Goal: Communication & Community: Answer question/provide support

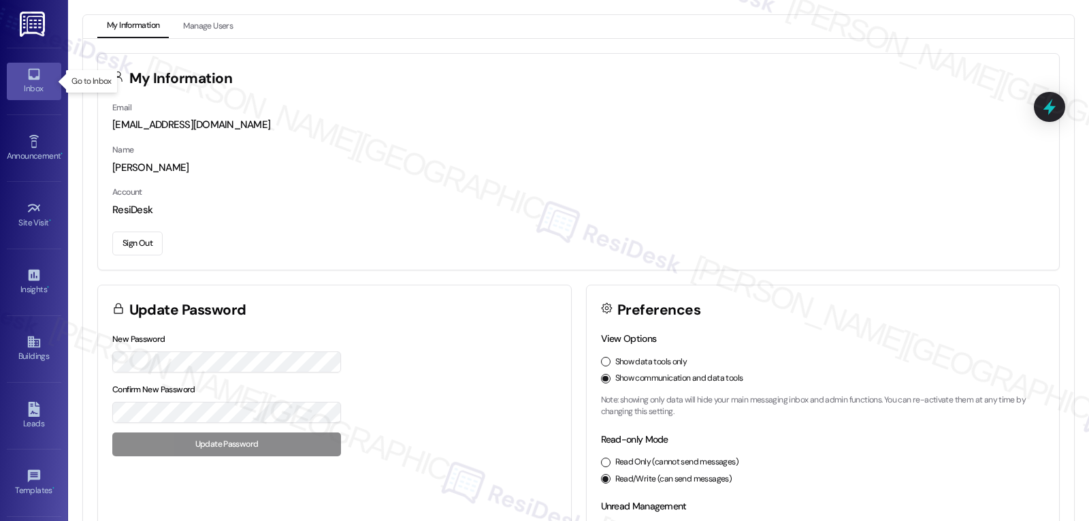
click at [12, 84] on div "Inbox" at bounding box center [34, 89] width 68 height 14
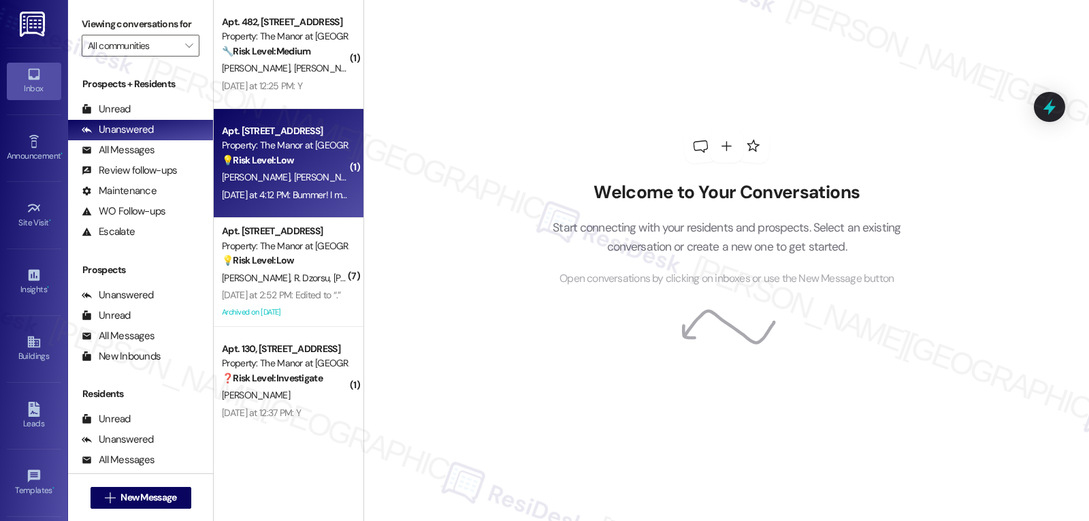
click at [300, 200] on div "Yesterday at 4:12 PM: Bummer! I missed breakfast because I was at work. Next ti…" at bounding box center [584, 195] width 725 height 12
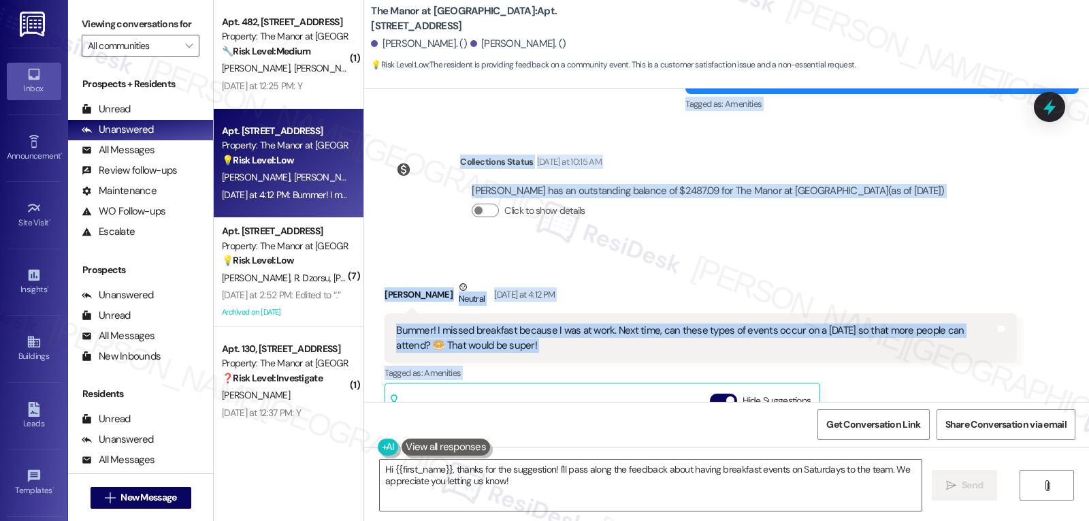
scroll to position [1502, 0]
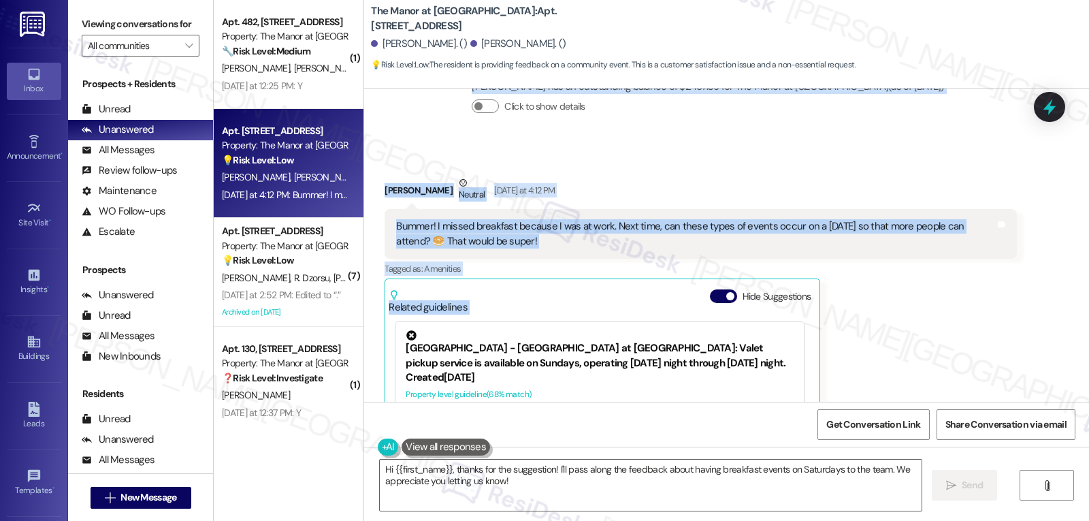
drag, startPoint x: 688, startPoint y: 202, endPoint x: 779, endPoint y: 256, distance: 105.9
click at [779, 256] on div "Lease started Jun 27, 2025 at 8:00 PM Announcement, sent via SMS Sarah (ResiDes…" at bounding box center [726, 245] width 725 height 313
copy div "Sarah (ResiDesk) Yesterday at 8:55 AM Hi Daniel and Leigh Rose, Reminder: Join …"
click at [759, 498] on textarea "Hi {{first_name}}, thanks for the suggestion! I'll pass along the feedback abou…" at bounding box center [651, 485] width 542 height 51
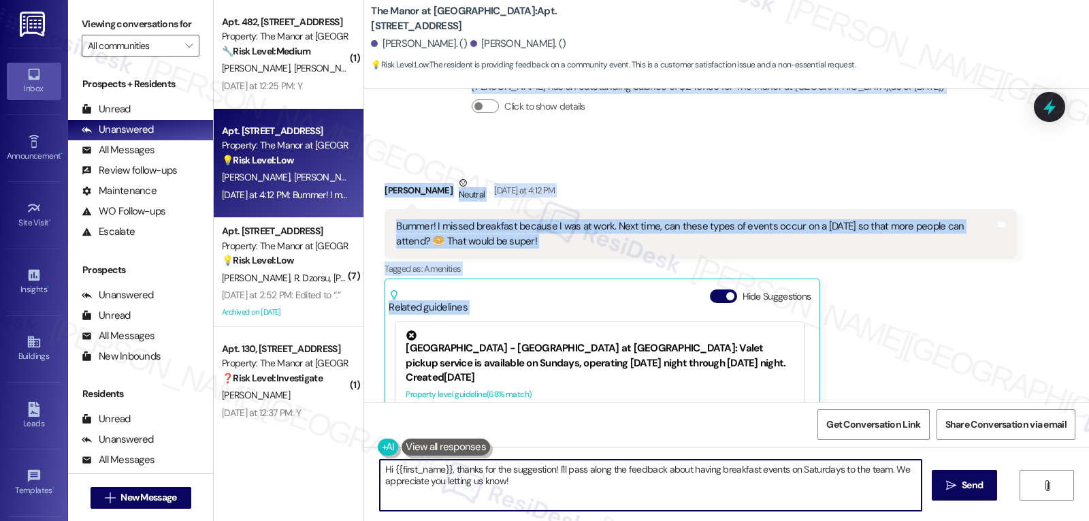
paste textarea "Leigh Rose, thank you for sharing your feedback — I’m sorry you weren’t able to…"
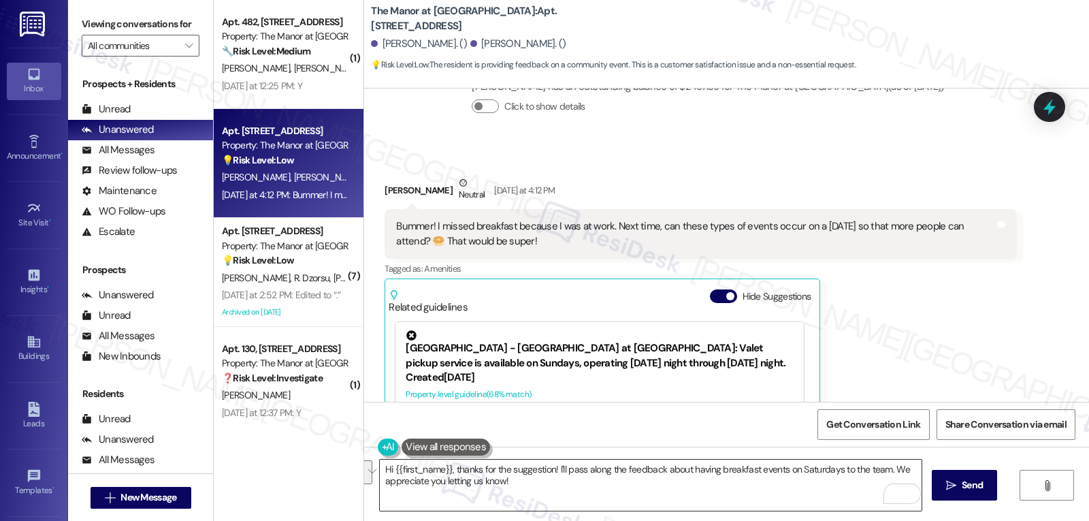
click at [541, 501] on textarea "Hi {{first_name}}, thanks for the suggestion! I'll pass along the feedback abou…" at bounding box center [651, 485] width 542 height 51
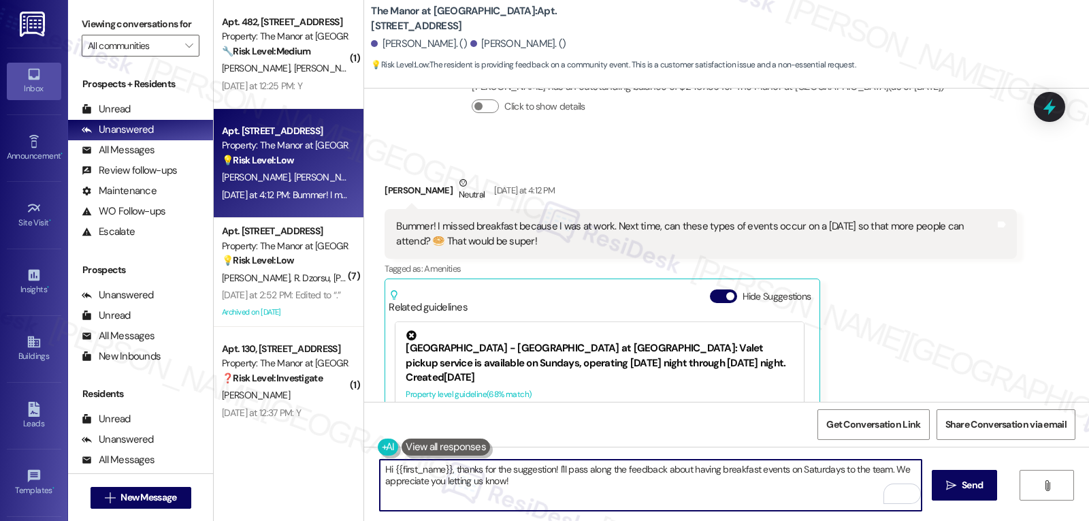
paste textarea "Leigh Rose, thanks so much for your feedback! I’m sorry you couldn’t make it to…"
click at [420, 472] on textarea "Hi Leigh Rose, thanks so much for your feedback! I’m sorry you couldn’t make it…" at bounding box center [651, 485] width 542 height 51
click at [582, 500] on textarea "Hi Leigh Rose, thanks so much for your feedback! I’m sorry you couldn’t make it…" at bounding box center [651, 485] width 542 height 51
click at [744, 471] on textarea "Hi Leigh Rose, thanks so much for your feedback! I’m sorry you couldn’t make it…" at bounding box center [651, 485] width 542 height 51
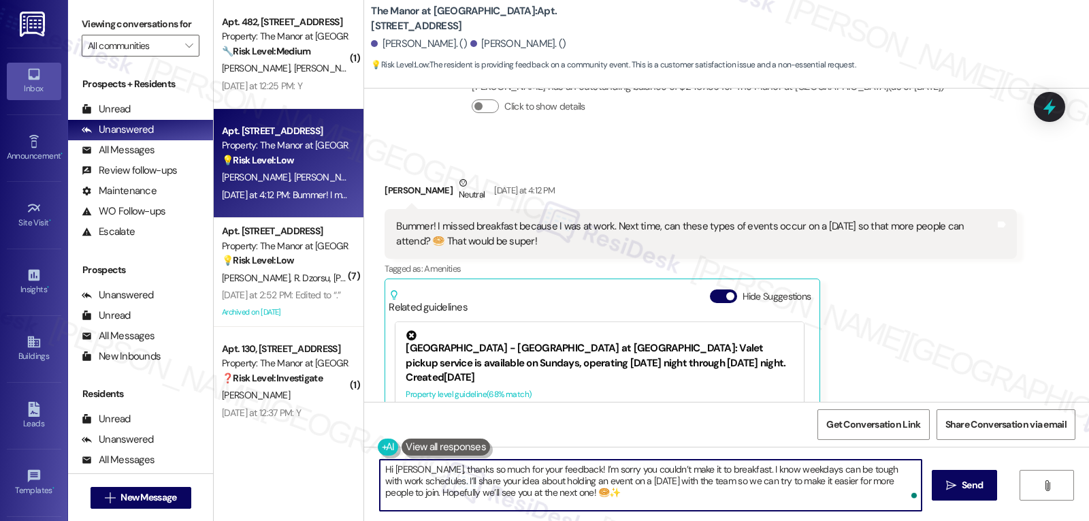
click at [747, 505] on textarea "Hi Leigh Rose, thanks so much for your feedback! I’m sorry you couldn’t make it…" at bounding box center [651, 485] width 542 height 51
type textarea "Hi Leigh Rose, thanks so much for your feedback! I’m sorry you couldn’t make it…"
click at [964, 482] on span "Send" at bounding box center [972, 485] width 21 height 14
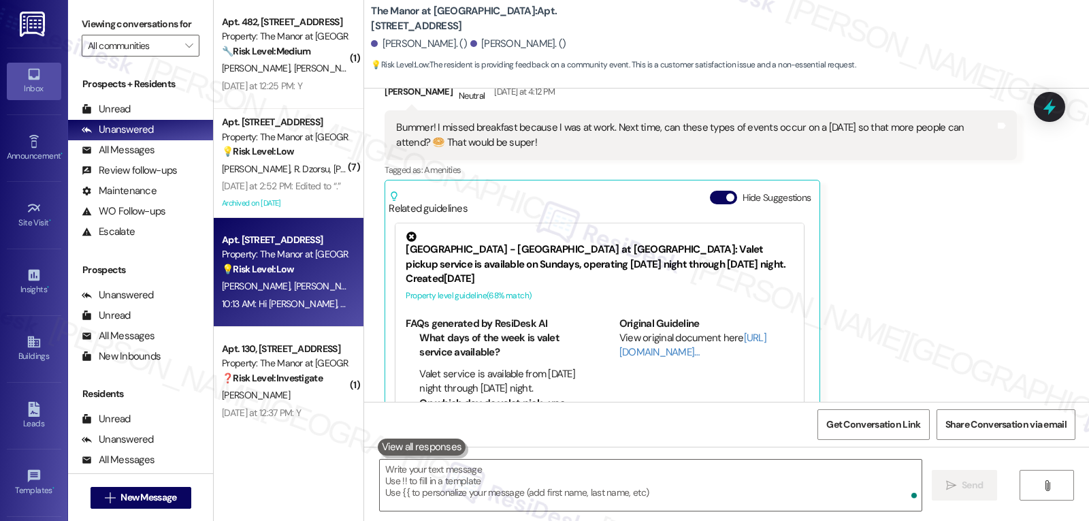
scroll to position [1638, 0]
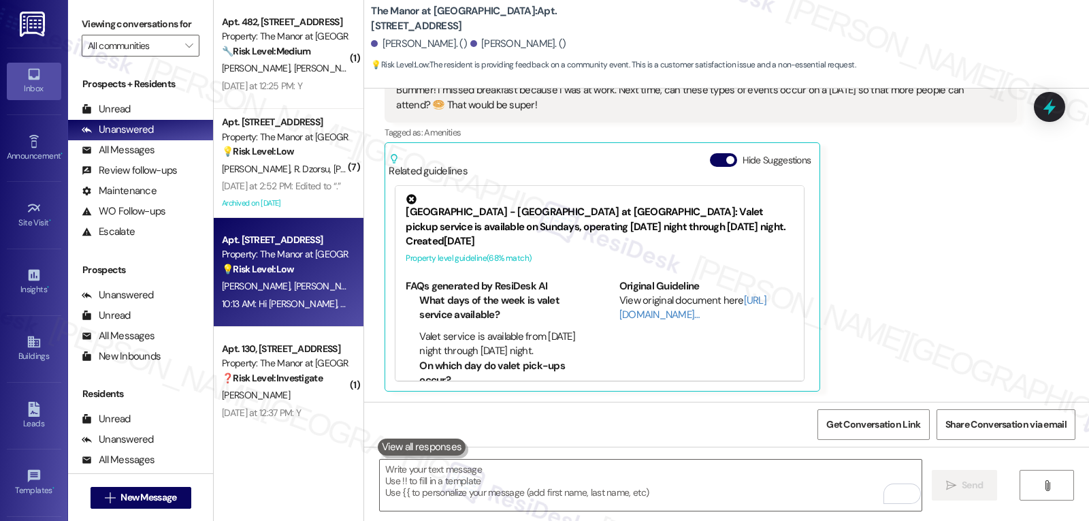
click at [930, 293] on div "Leigh Rose Carpenter Neutral Yesterday at 4:12 PM Bummer! I missed breakfast be…" at bounding box center [701, 215] width 632 height 352
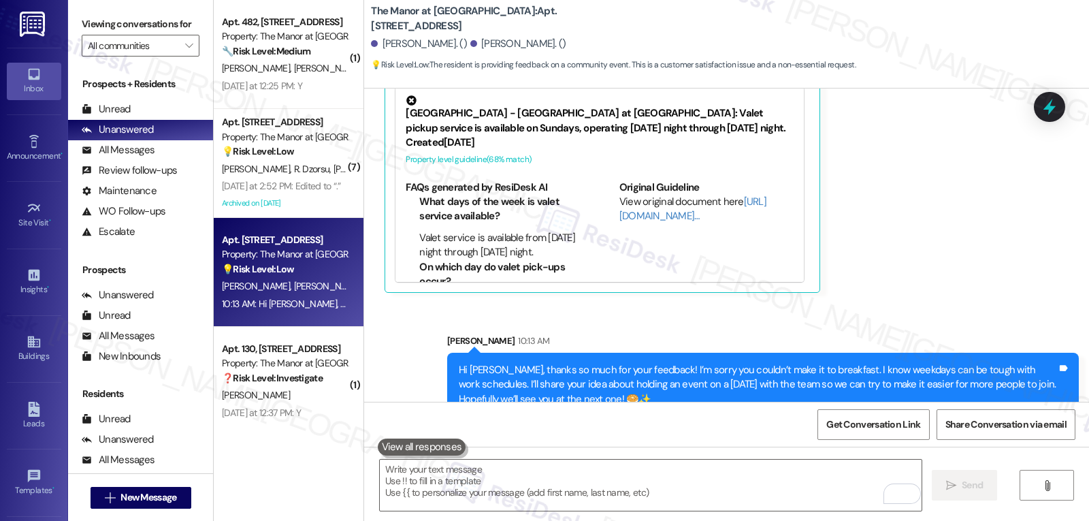
scroll to position [1763, 0]
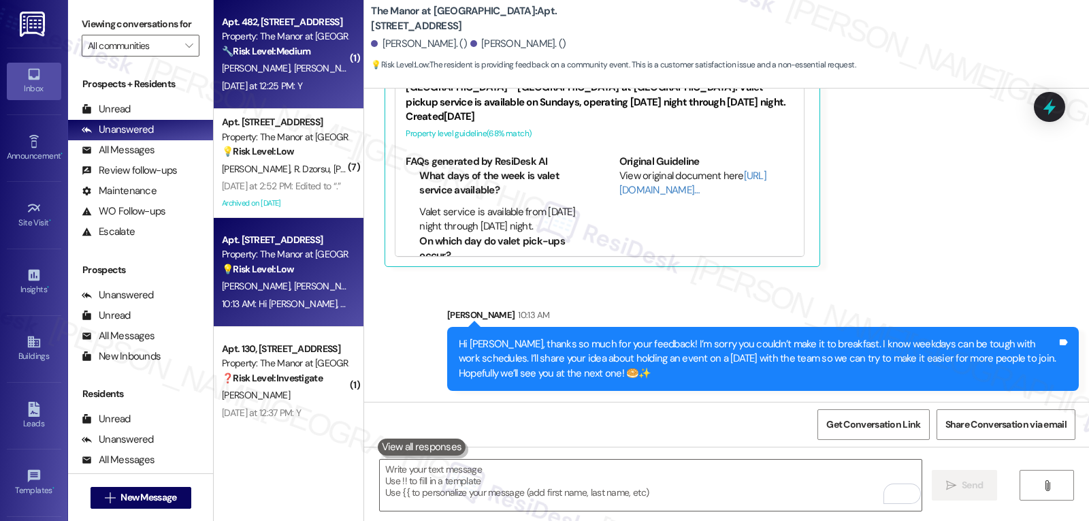
click at [259, 89] on div "Yesterday at 12:25 PM: Y Yesterday at 12:25 PM: Y" at bounding box center [262, 86] width 80 height 12
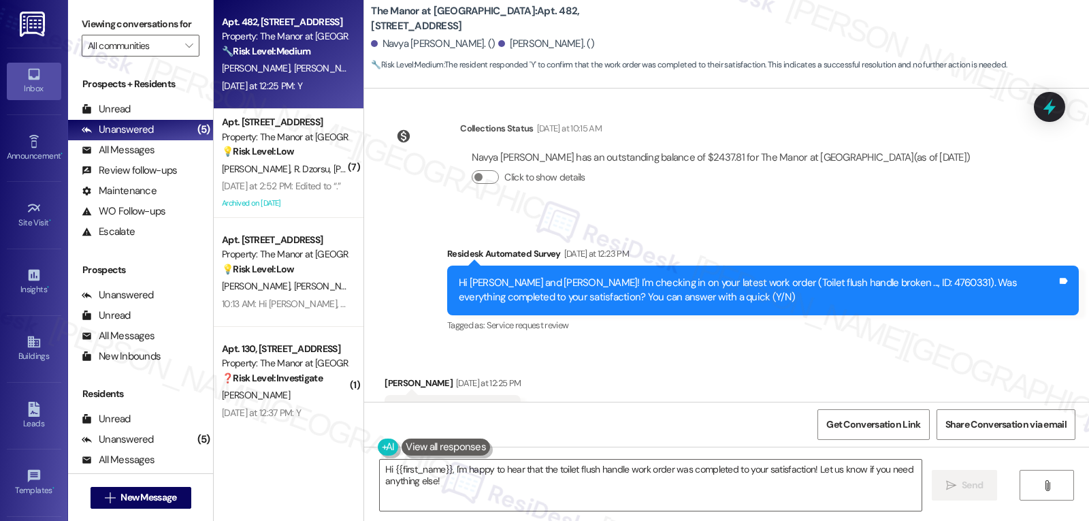
scroll to position [6477, 0]
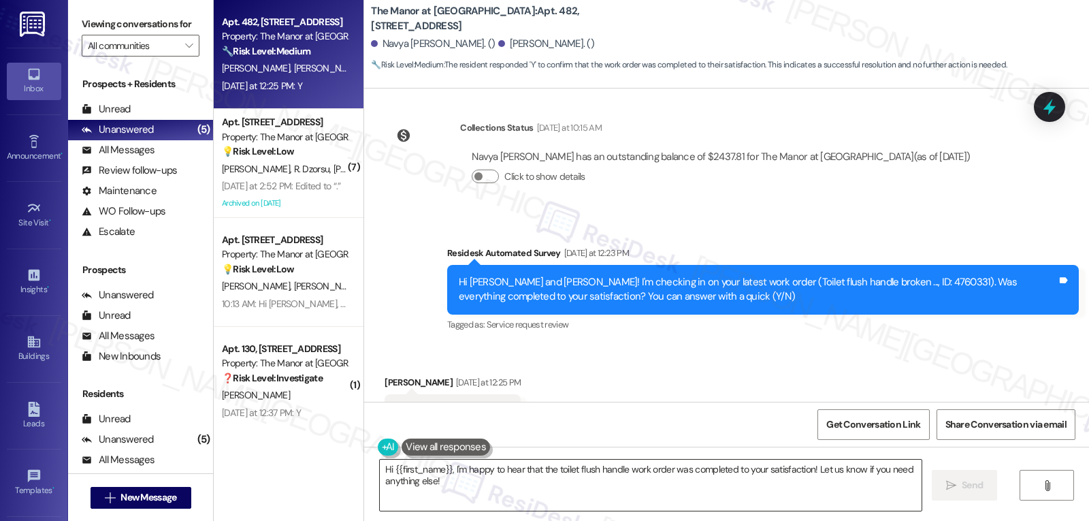
click at [714, 493] on textarea "Hi {{first_name}}, I'm happy to hear that the toilet flush handle work order wa…" at bounding box center [651, 485] width 542 height 51
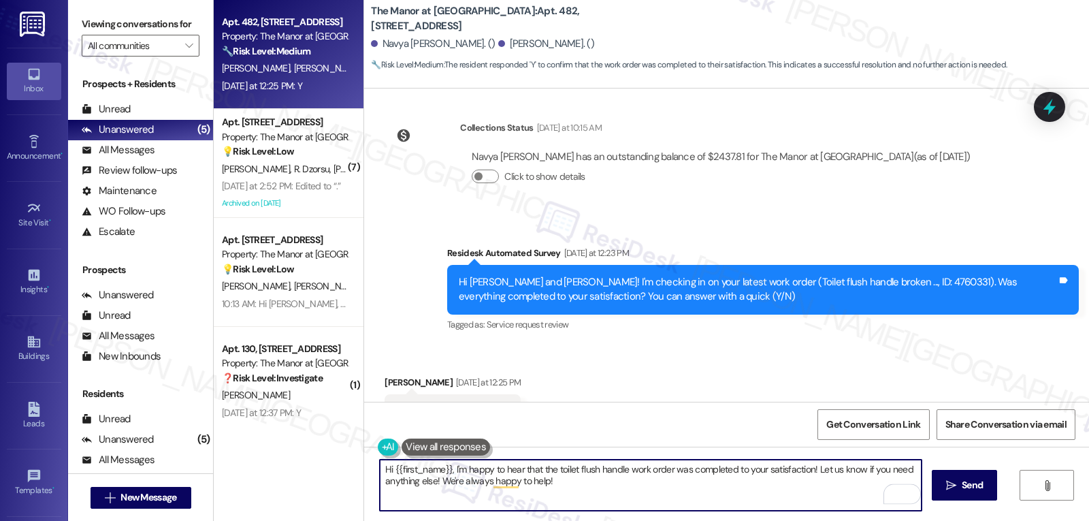
click at [387, 466] on textarea "Hi {{first_name}}, I'm happy to hear that the toilet flush handle work order wa…" at bounding box center [651, 485] width 542 height 51
click at [607, 490] on textarea "Hi James, I'm happy to hear that the toilet flush handle work order was complet…" at bounding box center [651, 485] width 542 height 51
type textarea "Hi James, I'm happy to hear that the toilet flush handle work order was complet…"
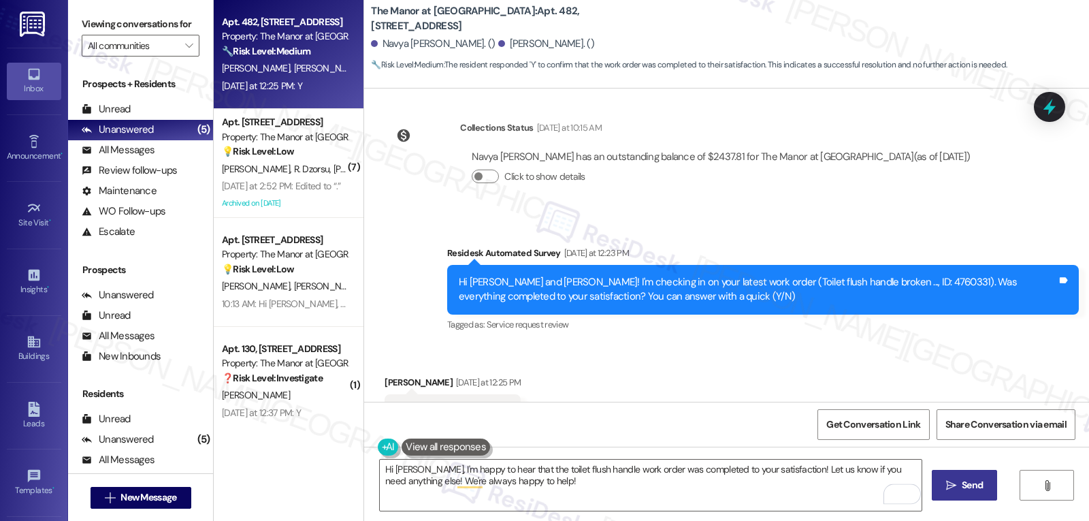
click at [969, 490] on span "Send" at bounding box center [972, 485] width 21 height 14
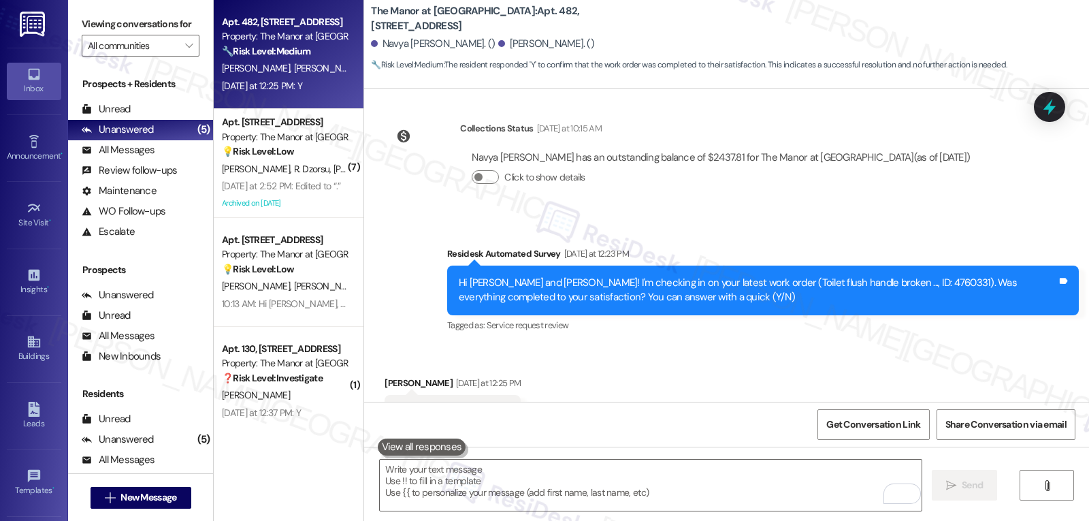
scroll to position [6587, 0]
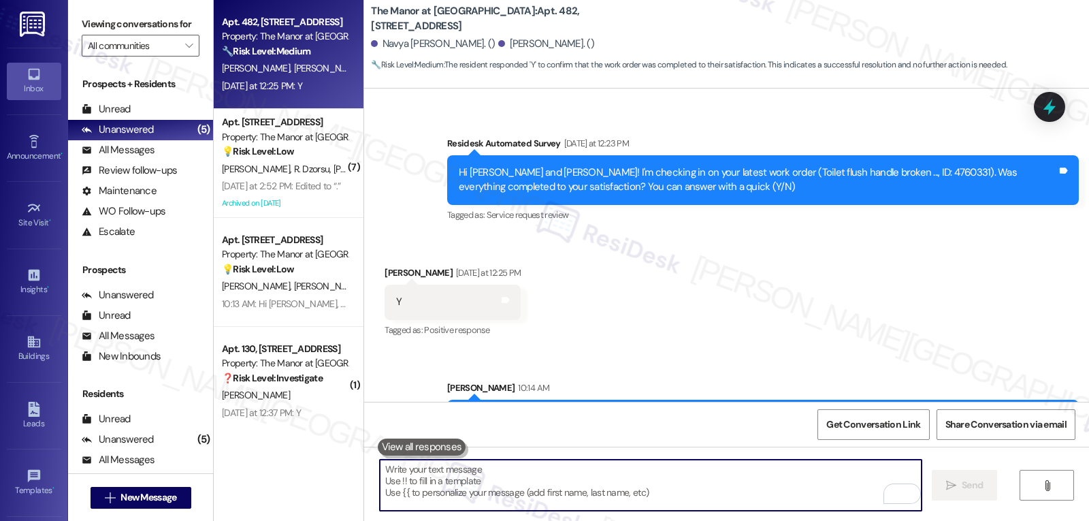
click at [669, 490] on textarea "To enrich screen reader interactions, please activate Accessibility in Grammarl…" at bounding box center [651, 485] width 542 height 51
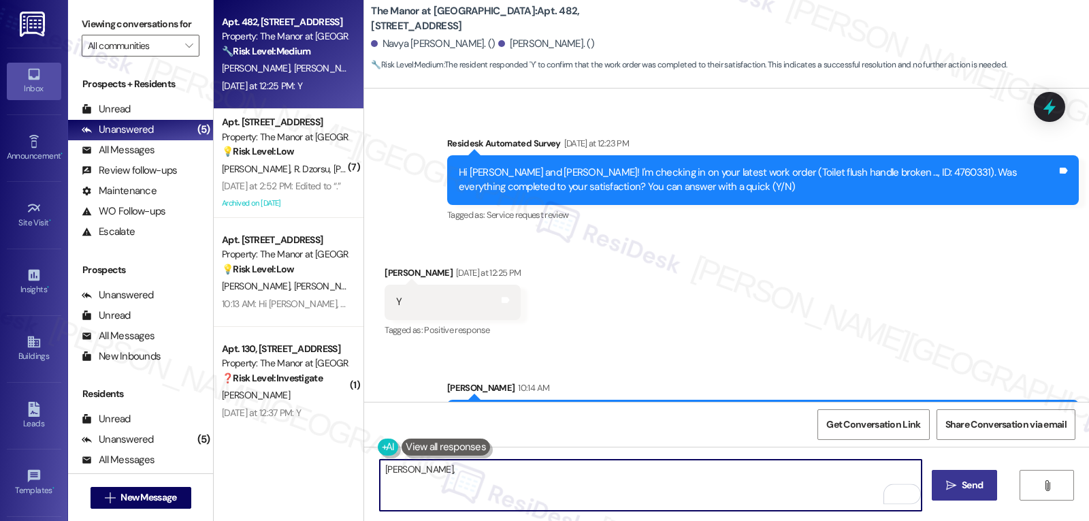
paste textarea "I hope you’re enjoying your time at {{property}}! Has it been meeting your expe…"
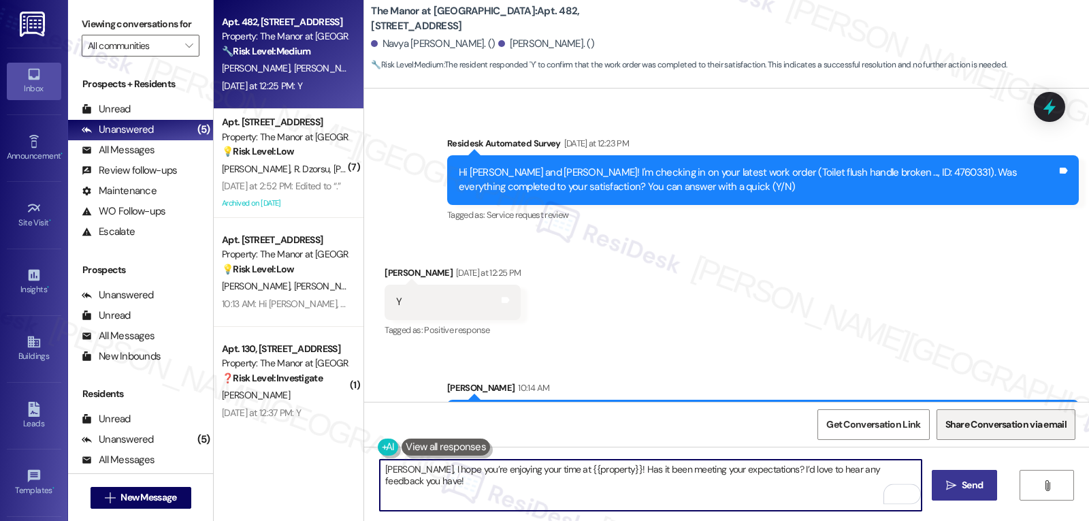
type textarea "James, I hope you’re enjoying your time at {{property}}! Has it been meeting yo…"
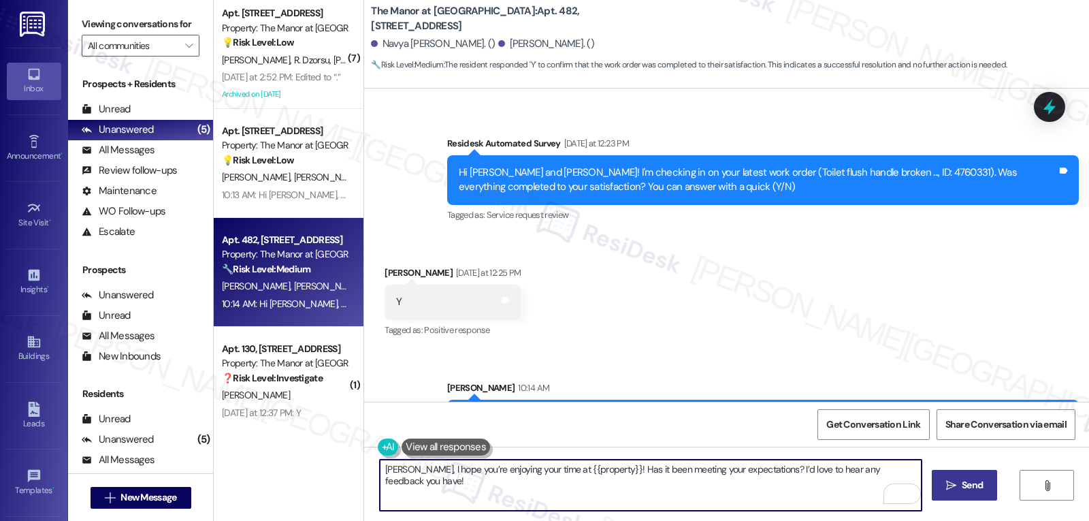
click at [912, 471] on textarea "James, I hope you’re enjoying your time at {{property}}! Has it been meeting yo…" at bounding box center [651, 485] width 542 height 51
click at [964, 490] on span "Send" at bounding box center [972, 485] width 21 height 14
click at [615, 496] on textarea "James, I hope you’re enjoying your time at {{property}}! Has it been meeting yo…" at bounding box center [653, 485] width 542 height 51
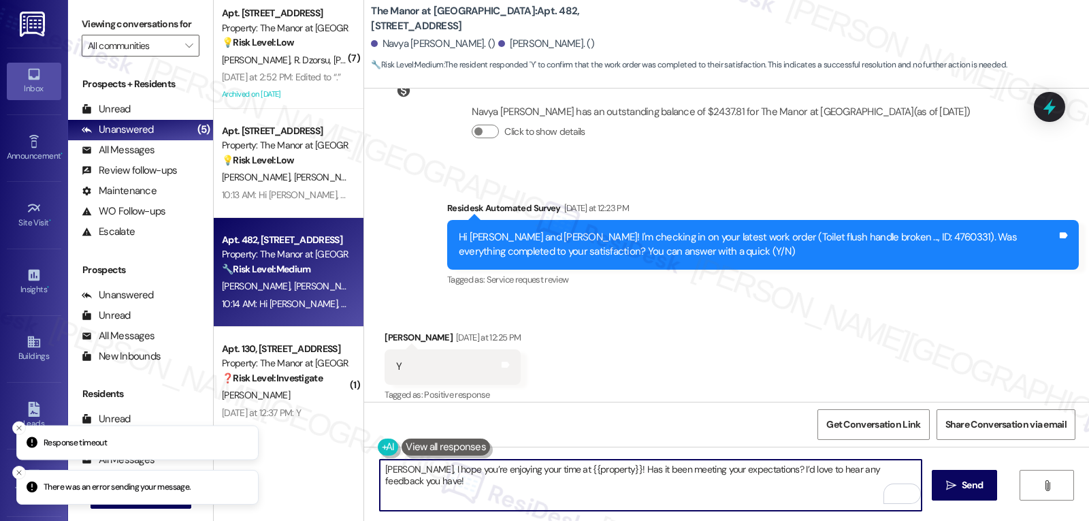
scroll to position [6476, 0]
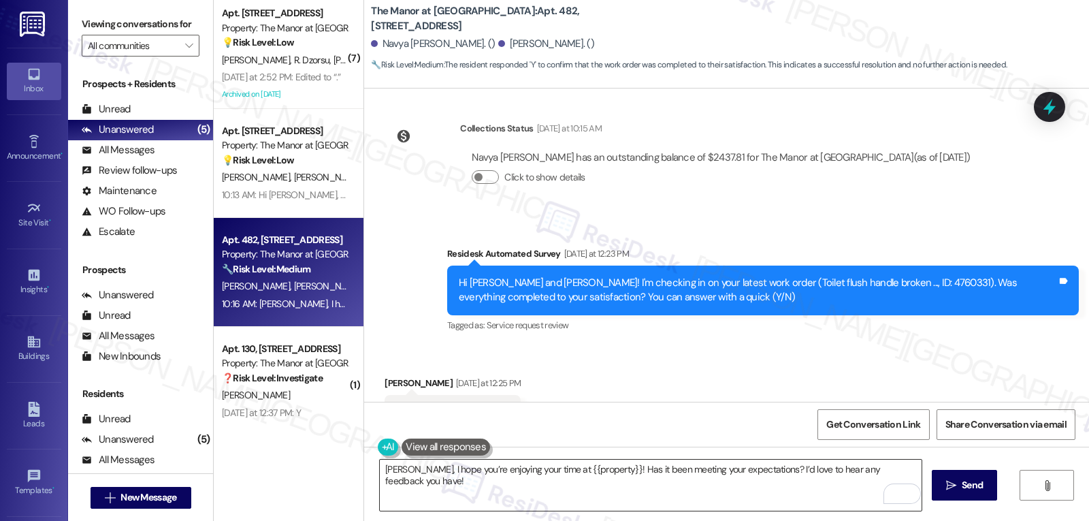
click at [861, 468] on textarea "James, I hope you’re enjoying your time at {{property}}! Has it been meeting yo…" at bounding box center [651, 485] width 542 height 51
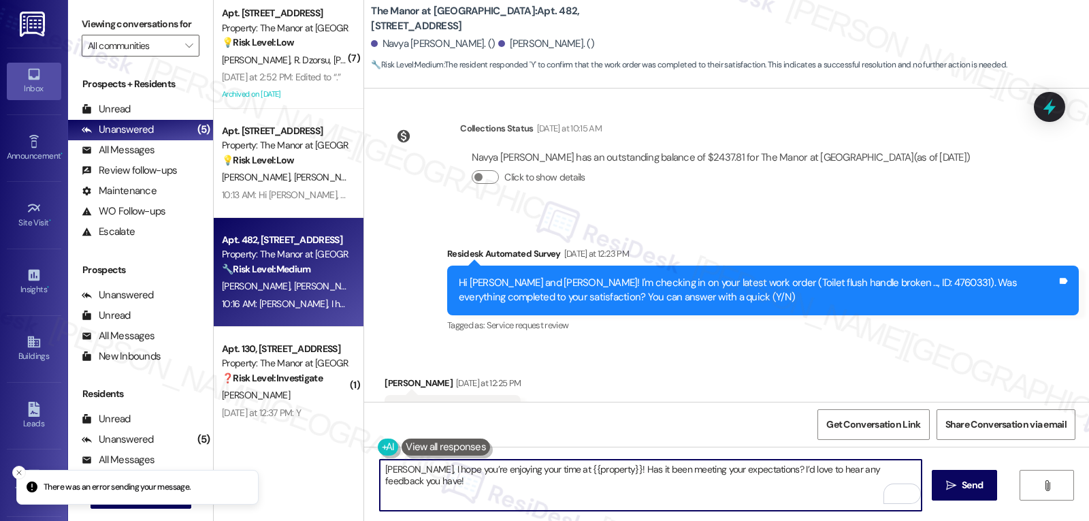
click at [909, 472] on textarea "James, I hope you’re enjoying your time at {{property}}! Has it been meeting yo…" at bounding box center [651, 485] width 542 height 51
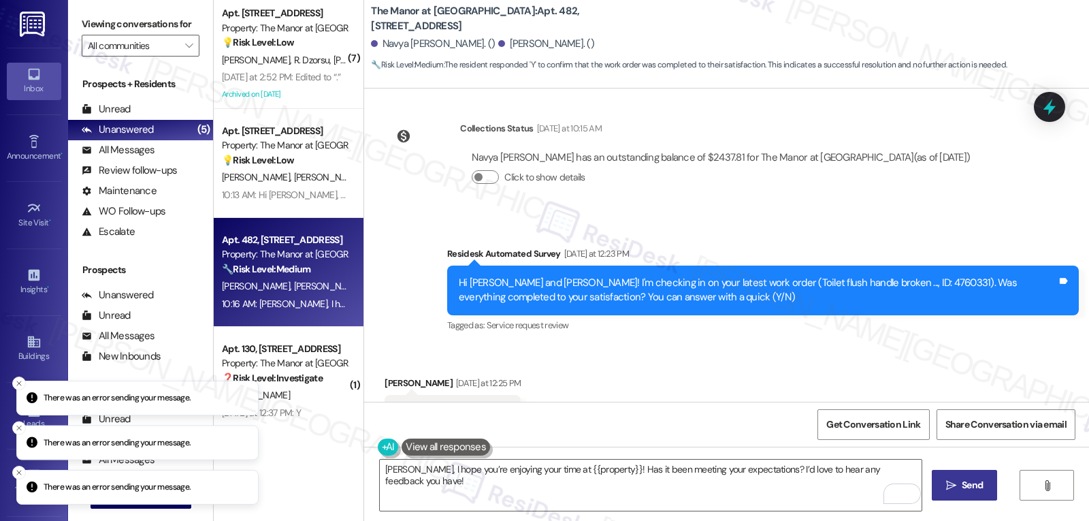
click at [946, 490] on icon "" at bounding box center [951, 485] width 10 height 11
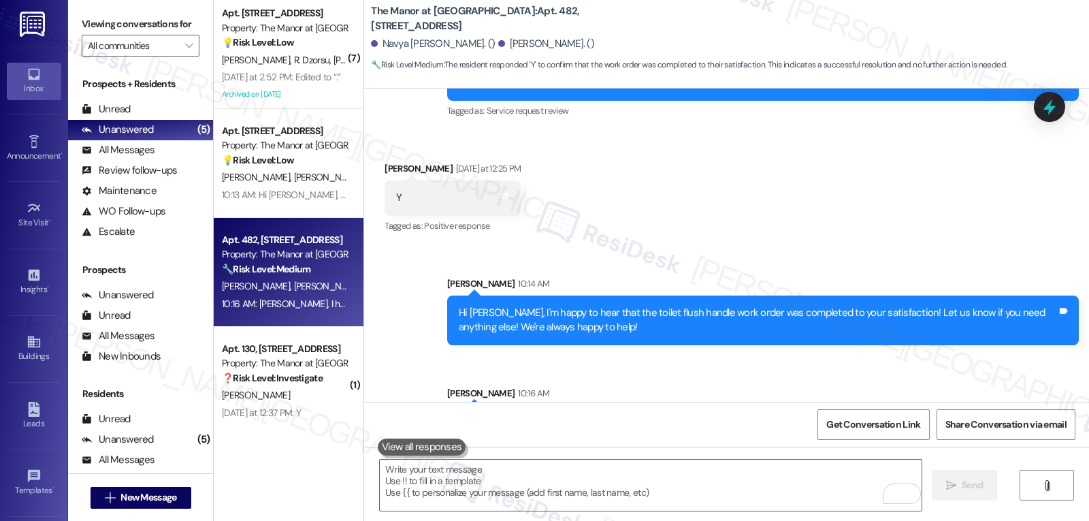
scroll to position [6806, 0]
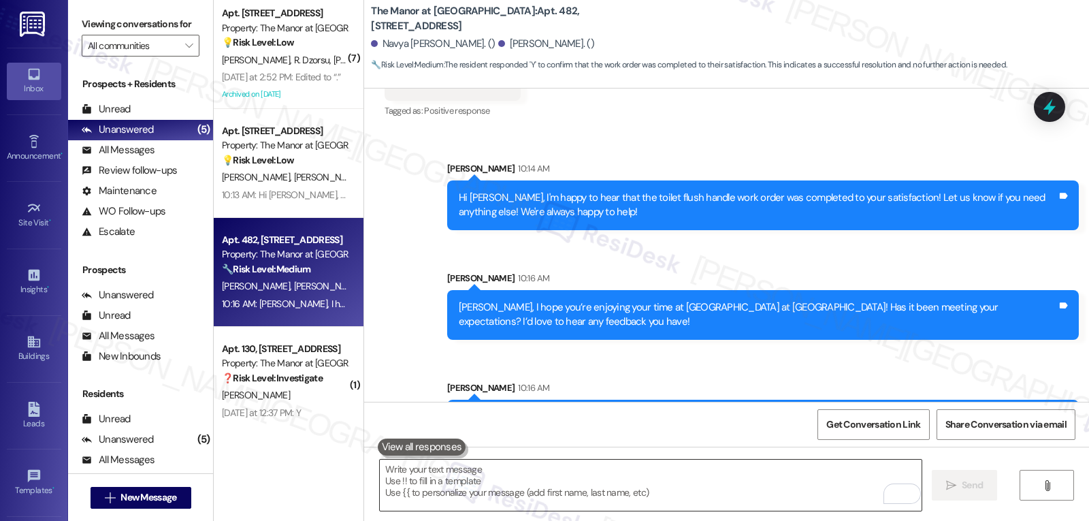
click at [602, 477] on textarea "To enrich screen reader interactions, please activate Accessibility in Grammarl…" at bounding box center [651, 485] width 542 height 51
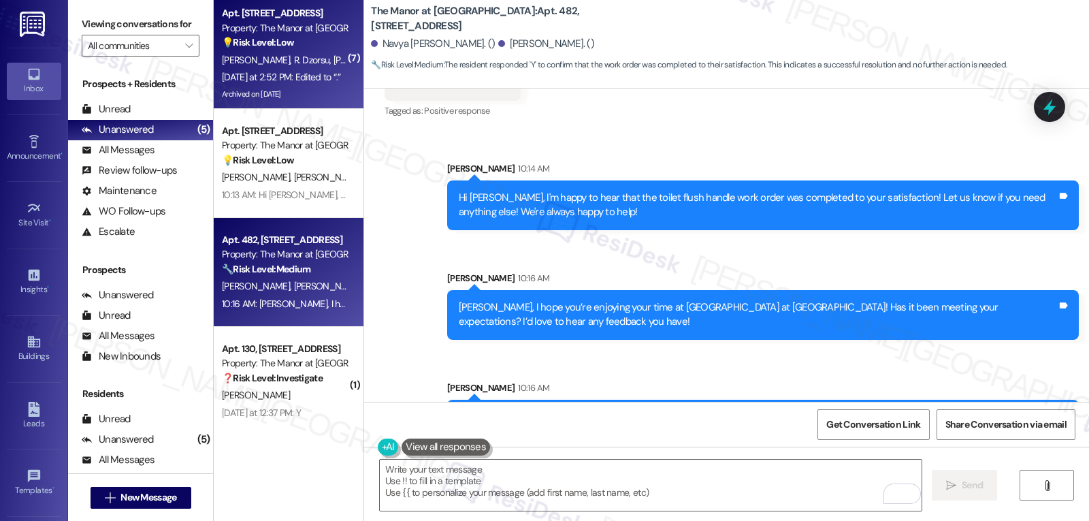
click at [293, 69] on div "Yesterday at 2:52 PM: Edited to “.” Yesterday at 2:52 PM: Edited to “.”" at bounding box center [285, 77] width 129 height 17
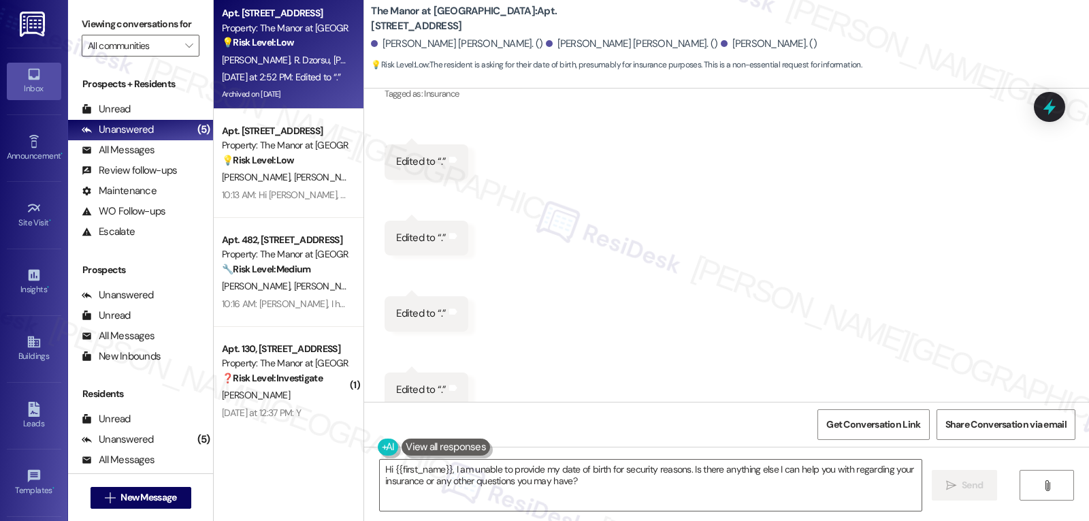
scroll to position [5346, 0]
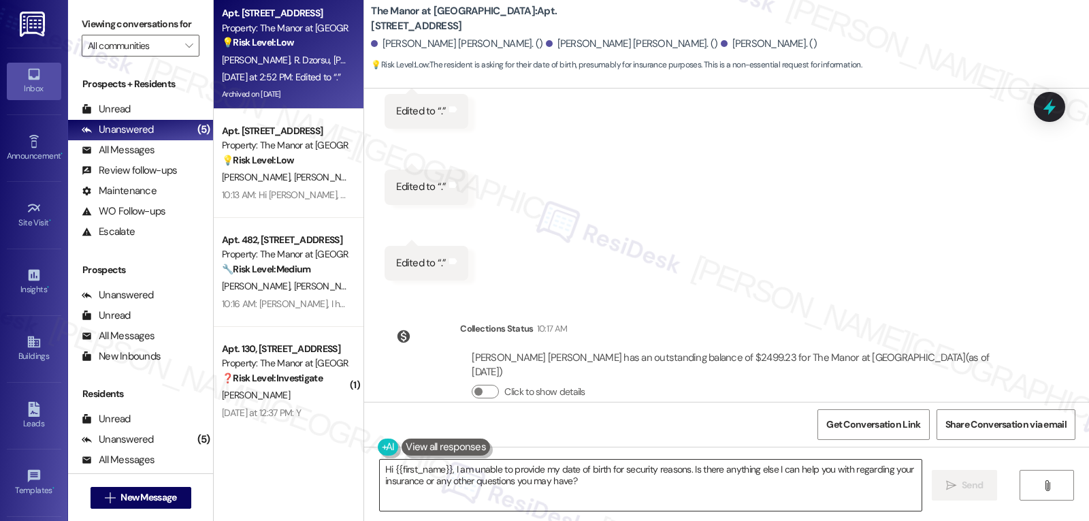
drag, startPoint x: 603, startPoint y: 476, endPoint x: 490, endPoint y: 488, distance: 113.7
click at [603, 476] on textarea "Hi {{first_name}}, I am unable to provide my date of birth for security reasons…" at bounding box center [651, 485] width 542 height 51
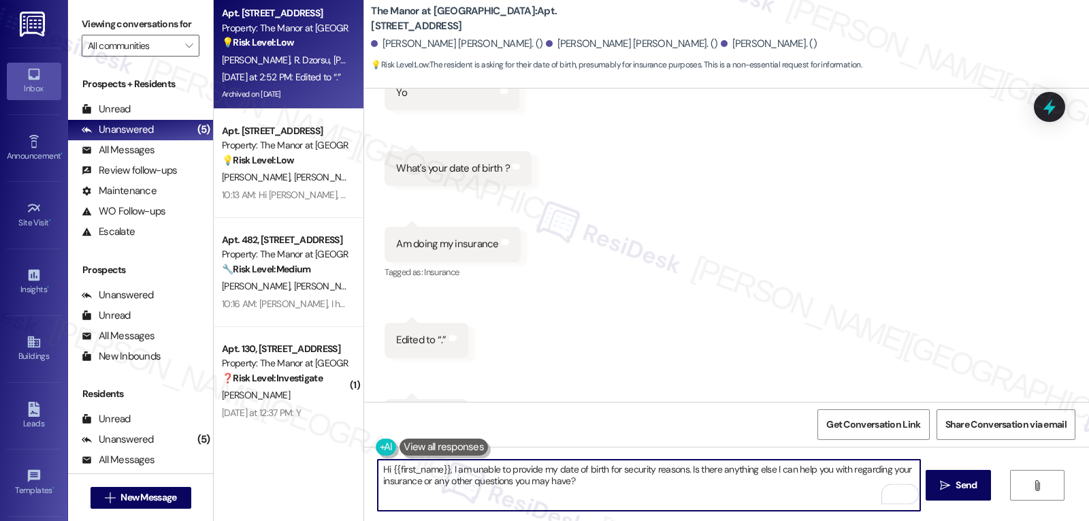
scroll to position [5074, 0]
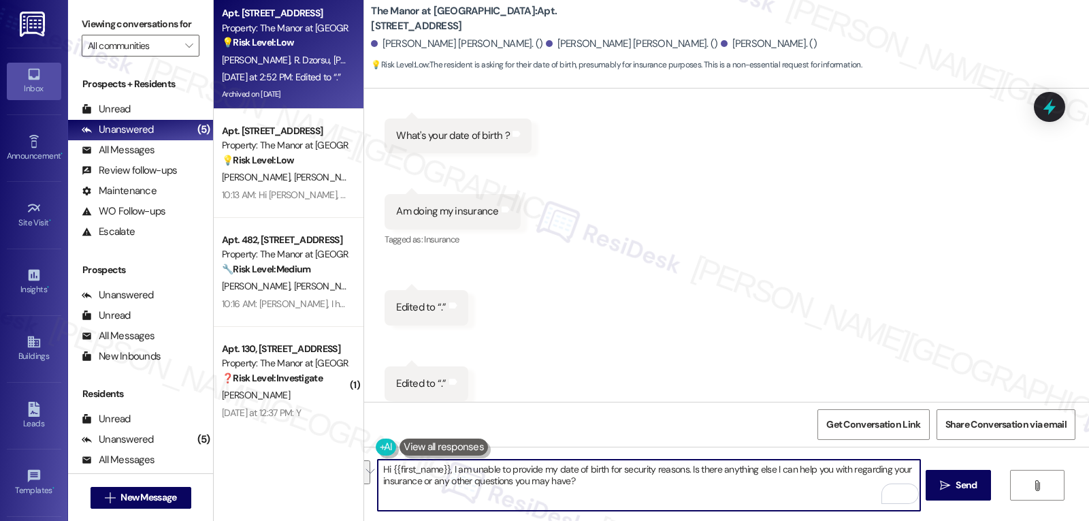
drag, startPoint x: 445, startPoint y: 470, endPoint x: 668, endPoint y: 530, distance: 231.4
click at [668, 520] on html "Inbox Go to Inbox Announcement • Send A Text Announcement Site Visit • Go to Si…" at bounding box center [544, 260] width 1089 height 521
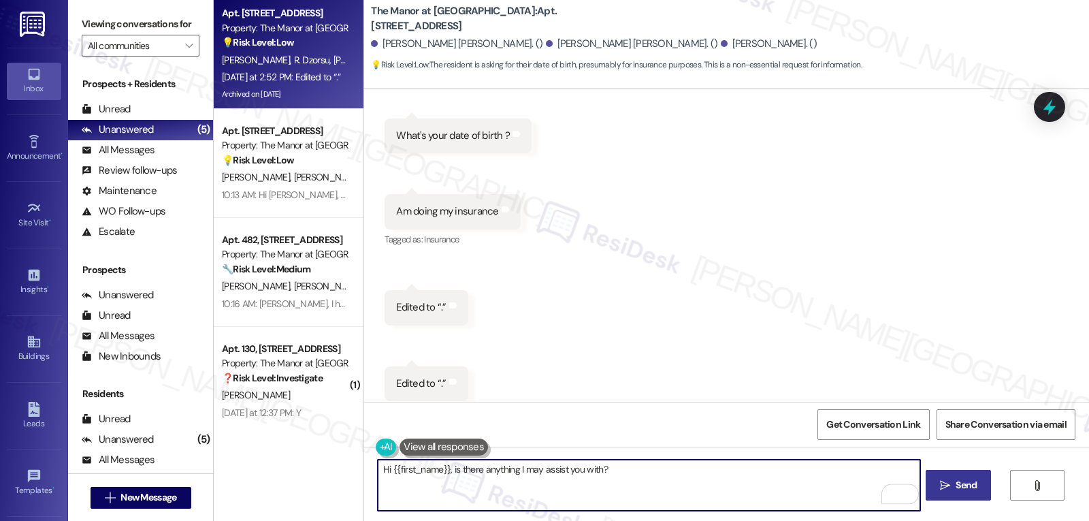
type textarea "Hi {{first_name}}, is there anything I may assist you with?"
click at [952, 493] on button " Send" at bounding box center [959, 485] width 66 height 31
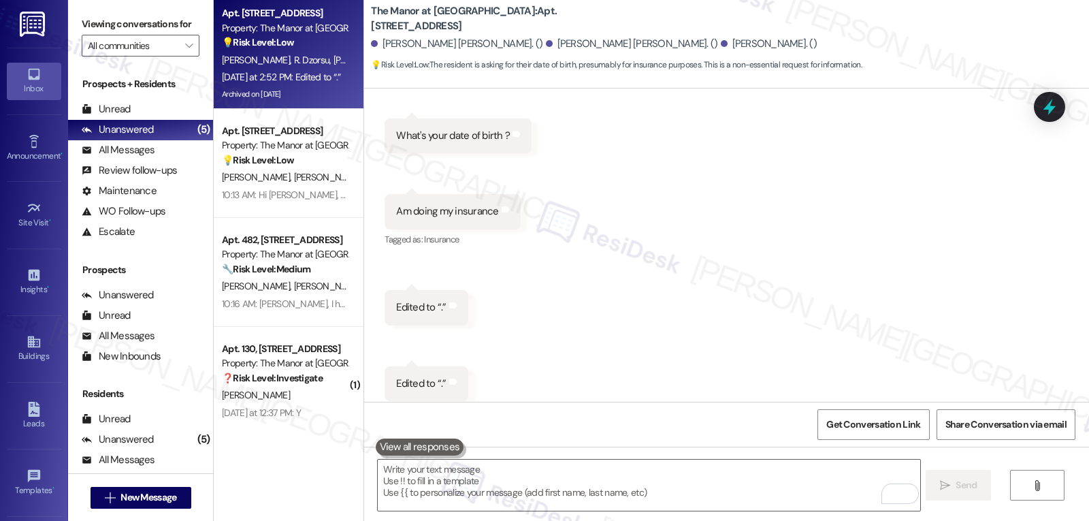
scroll to position [5221, 0]
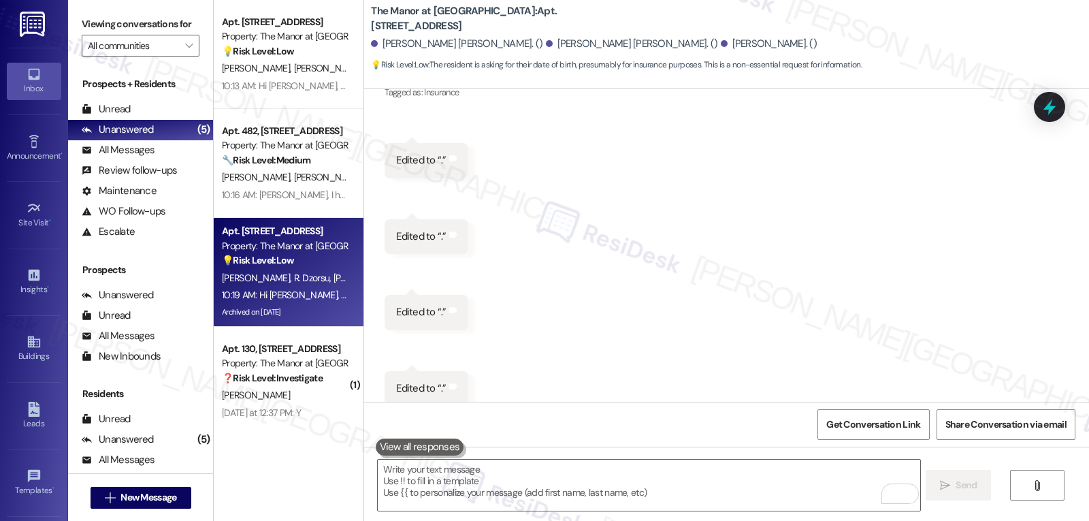
click at [294, 180] on span "[PERSON_NAME] Akkidas" at bounding box center [344, 177] width 101 height 12
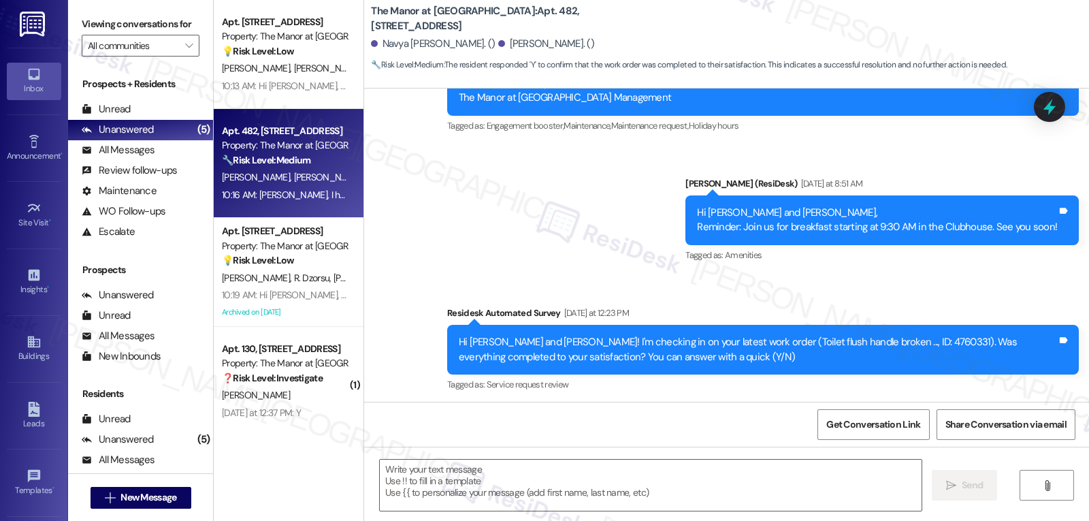
scroll to position [6352, 0]
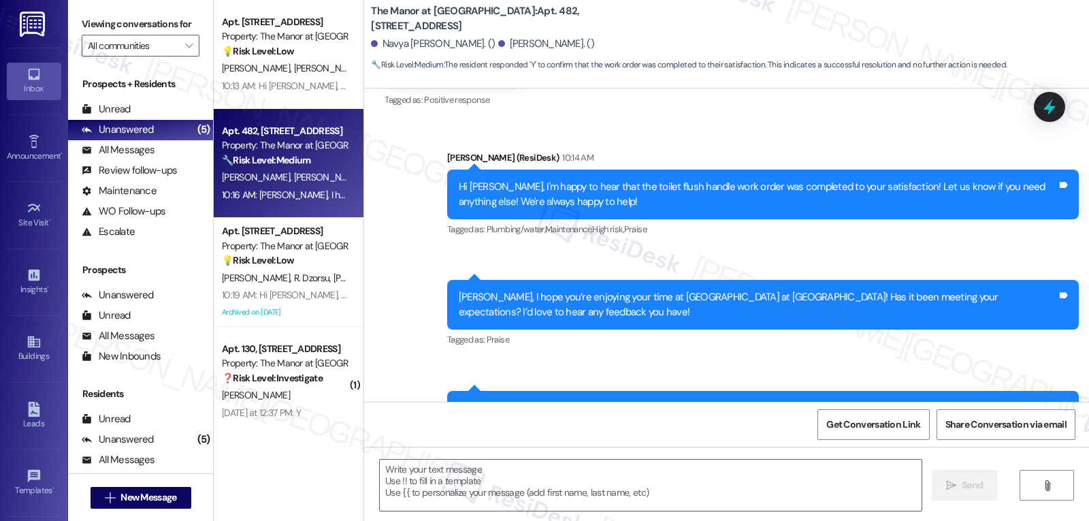
type textarea "Fetching suggested responses. Please feel free to read through the conversation…"
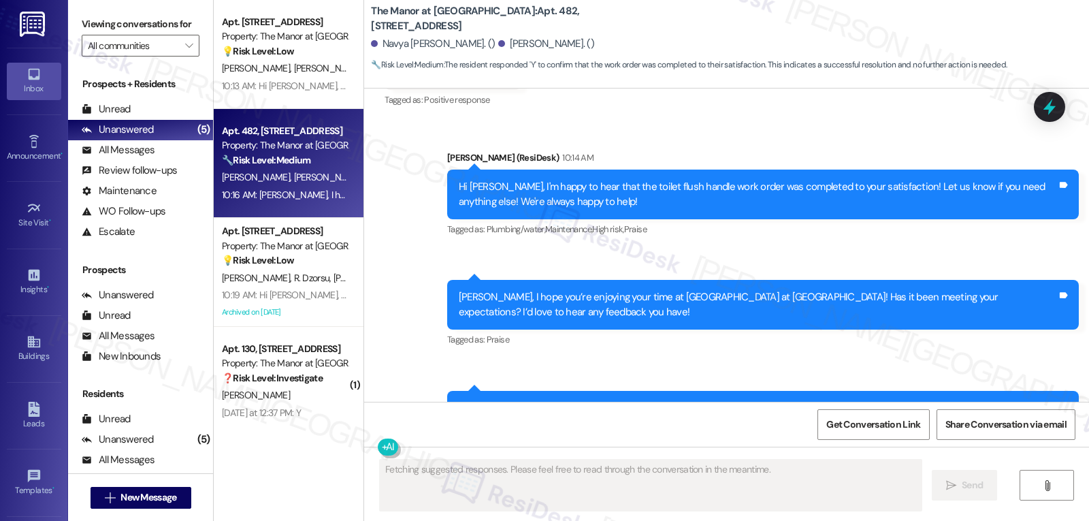
scroll to position [6555, 0]
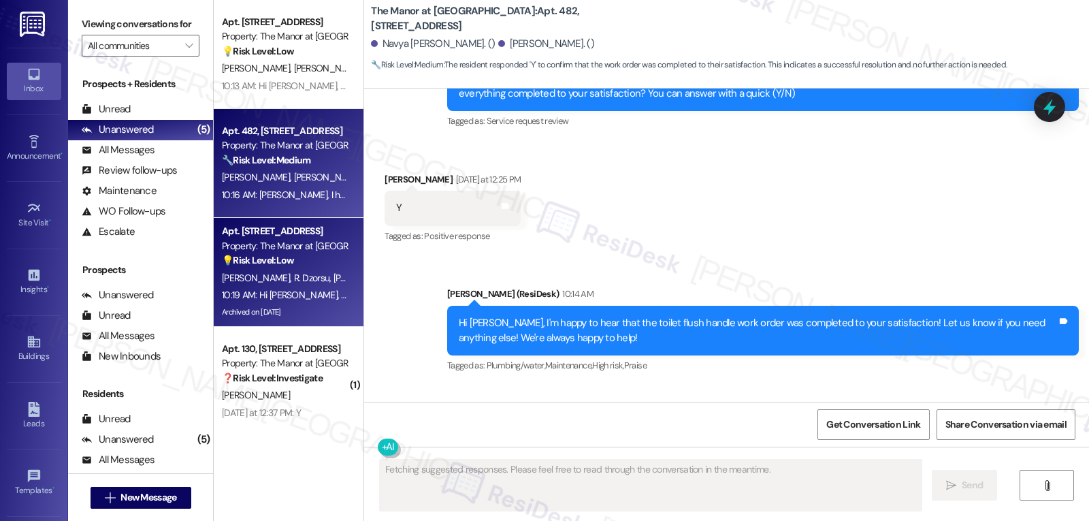
click at [299, 315] on div "Archived on [DATE]" at bounding box center [285, 312] width 129 height 17
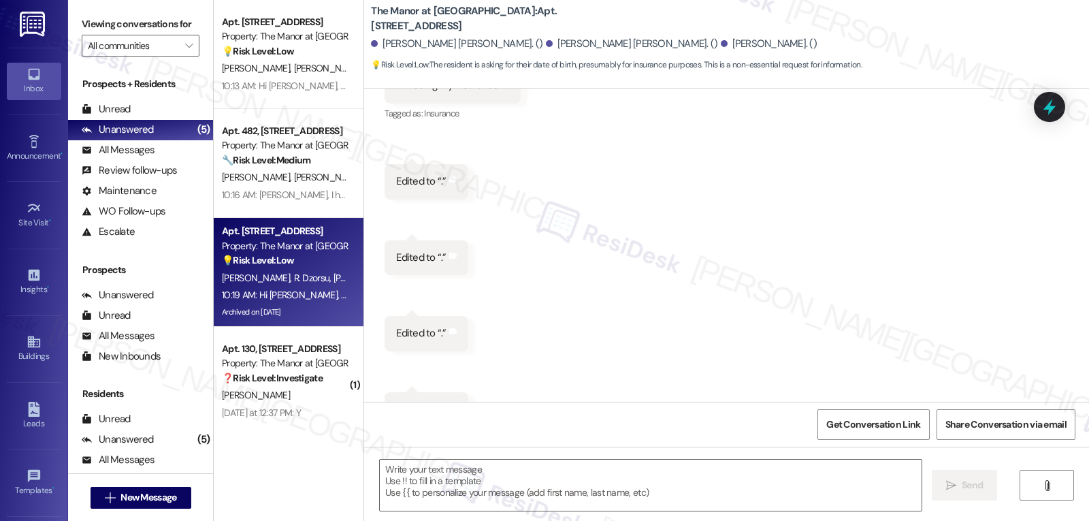
scroll to position [5221, 0]
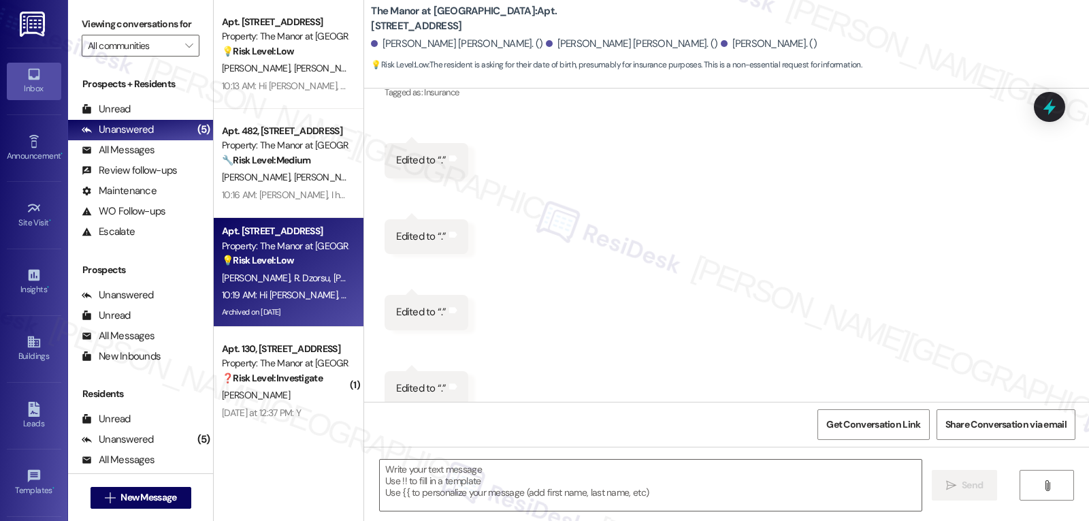
type textarea "Fetching suggested responses. Please feel free to read through the conversation…"
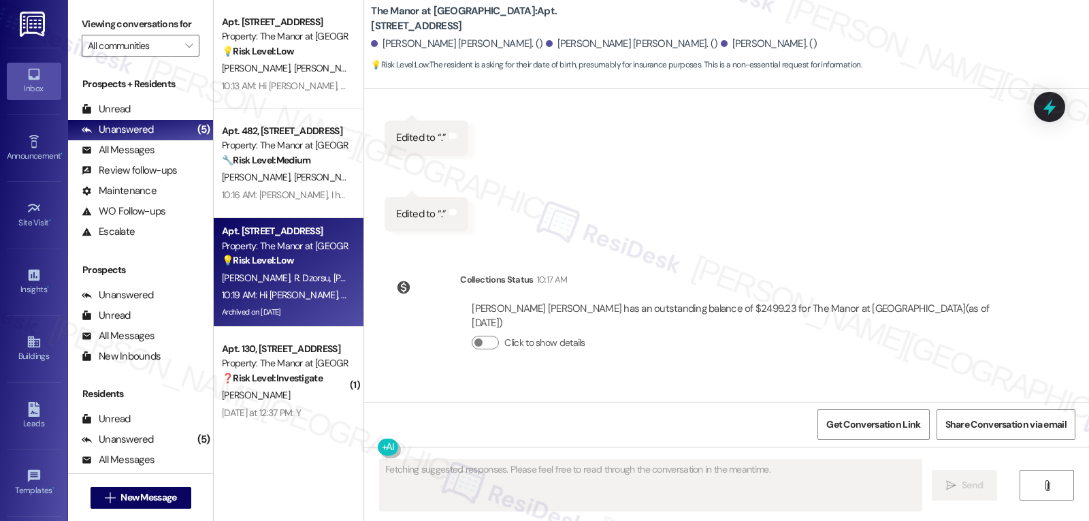
scroll to position [5461, 0]
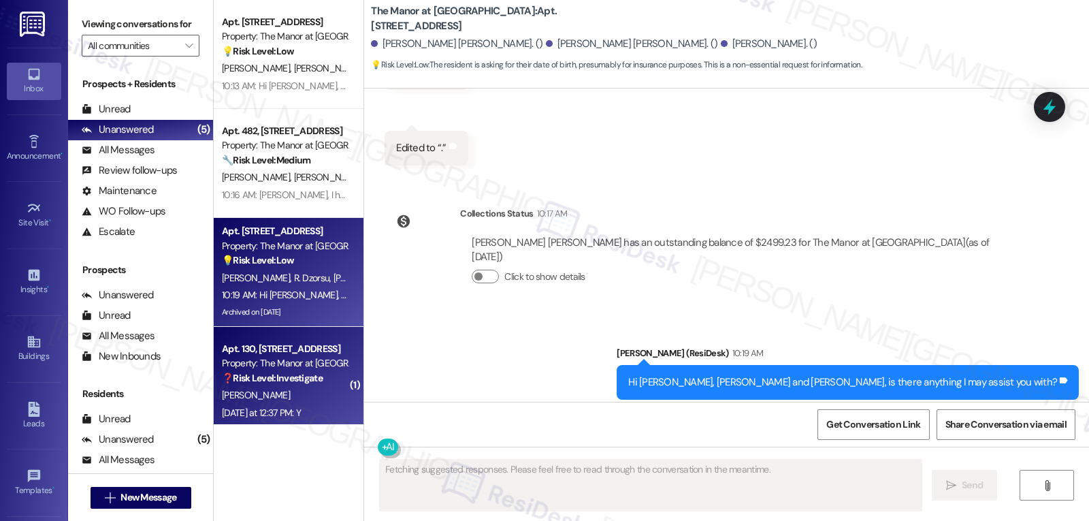
click at [291, 388] on div "[PERSON_NAME]" at bounding box center [285, 395] width 129 height 17
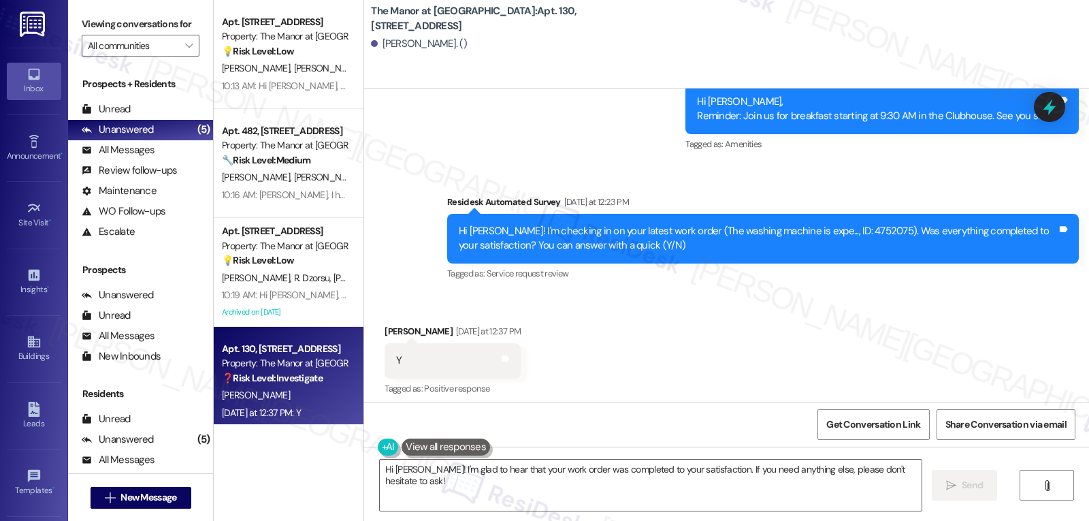
scroll to position [8349, 0]
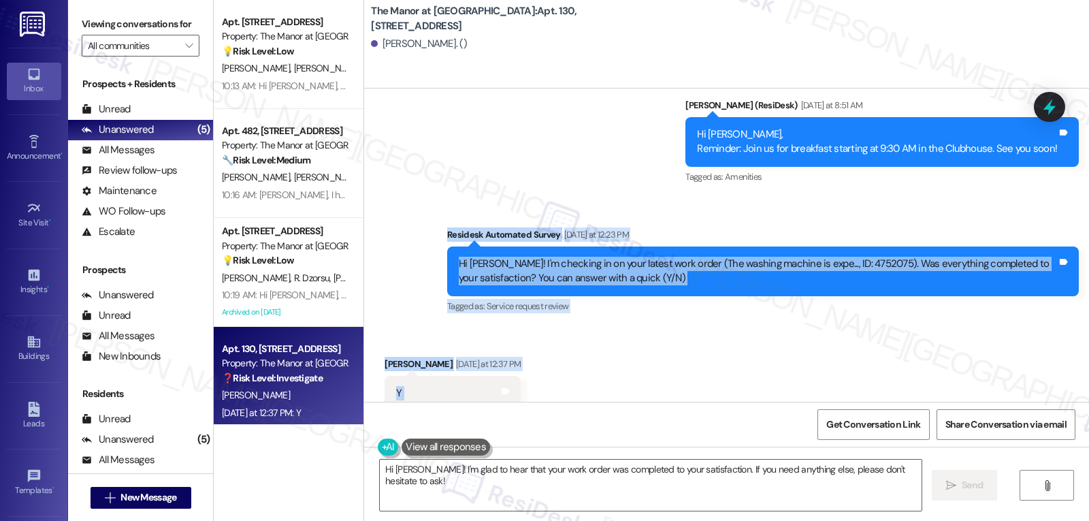
drag, startPoint x: 439, startPoint y: 204, endPoint x: 500, endPoint y: 360, distance: 167.2
click at [500, 360] on div "Announcement, sent via SMS Sarah (ResiDesk) May 22, 2024 at 3:11 PM Hi Nagesh, …" at bounding box center [726, 245] width 725 height 313
copy div "Residesk Automated Survey Yesterday at 12:23 PM Hi Nagesh! I'm checking in on y…"
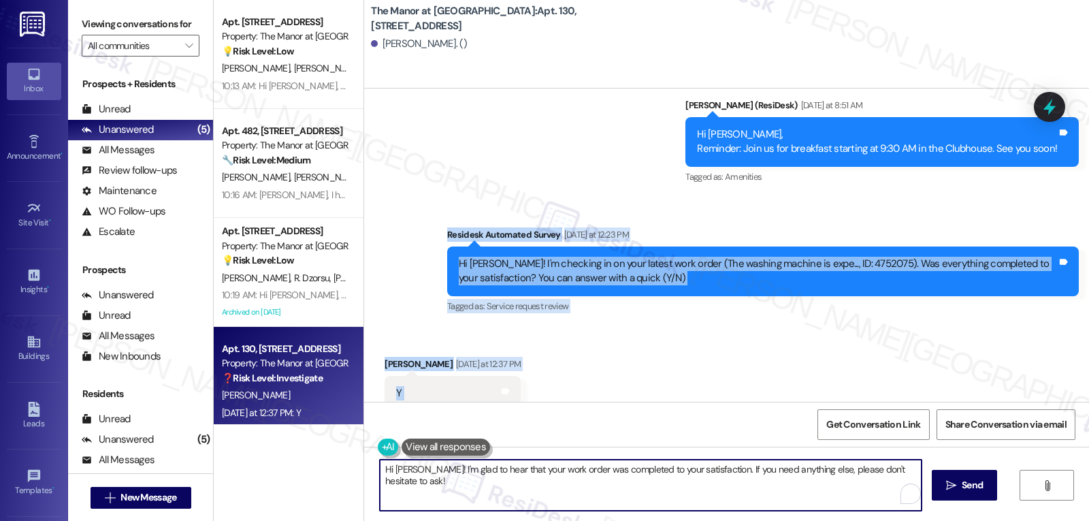
click at [573, 488] on textarea "Hi Nagesh! I'm glad to hear that your work order was completed to your satisfac…" at bounding box center [651, 485] width 542 height 51
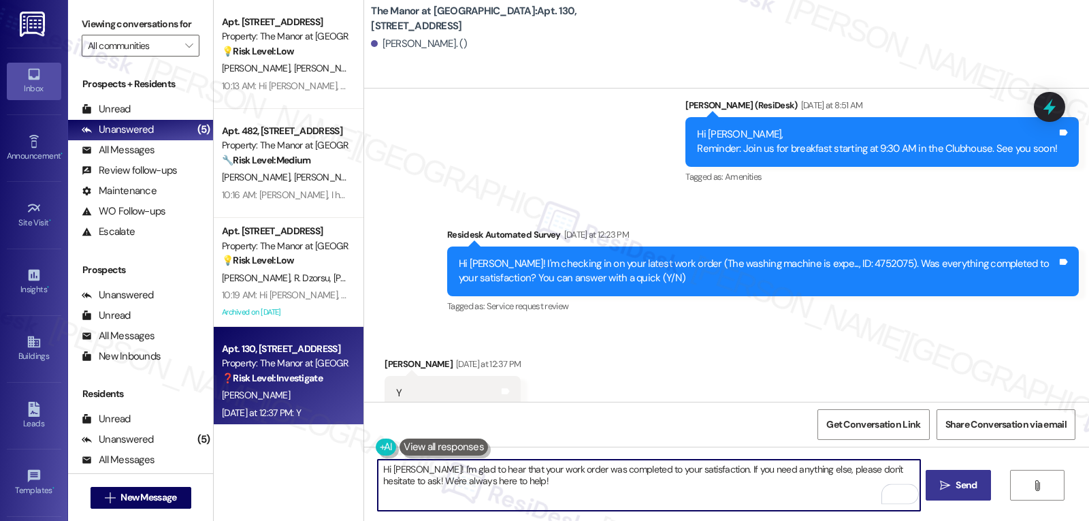
type textarea "Hi Nagesh! I'm glad to hear that your work order was completed to your satisfac…"
click at [957, 485] on span "Send" at bounding box center [966, 485] width 21 height 14
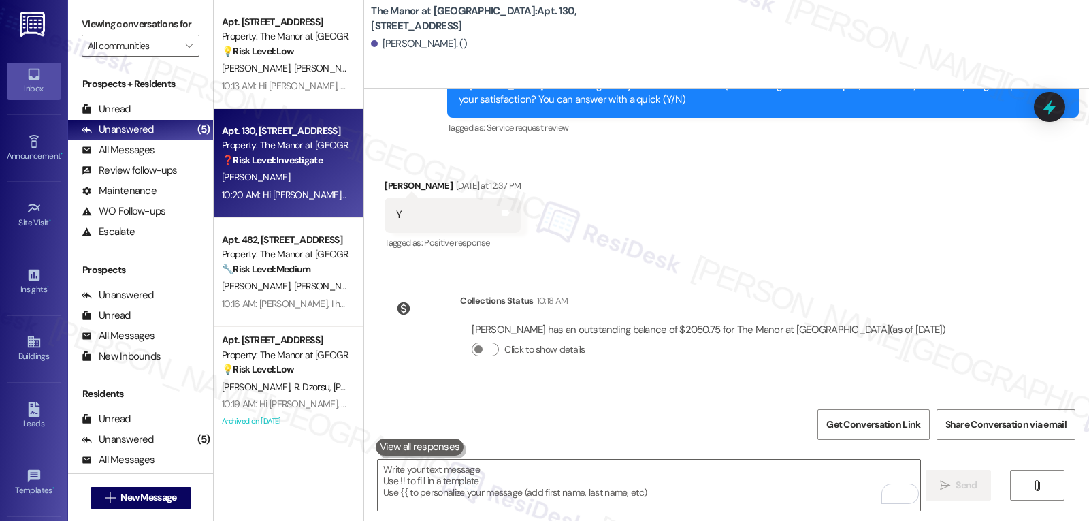
scroll to position [8595, 0]
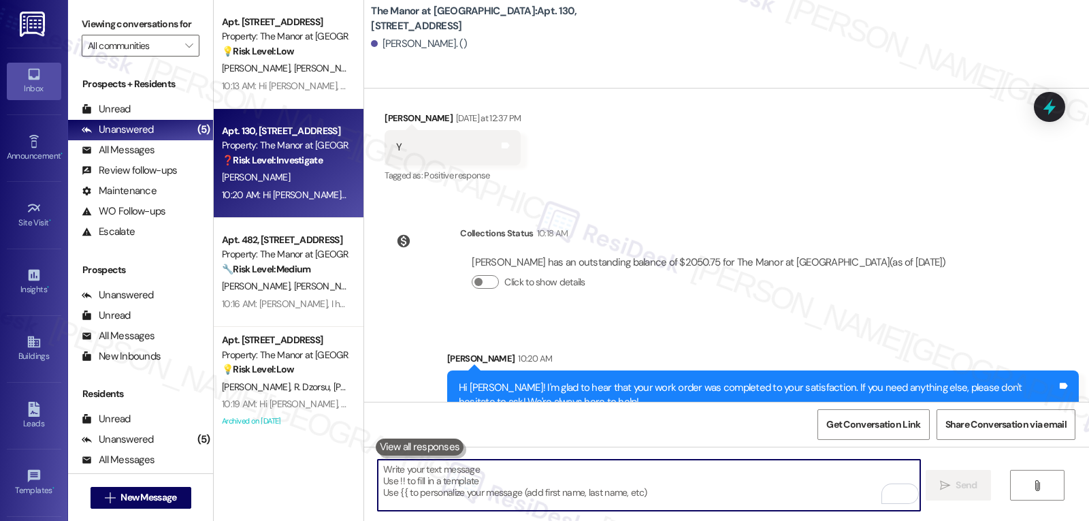
click at [561, 486] on textarea "To enrich screen reader interactions, please activate Accessibility in Grammarl…" at bounding box center [649, 485] width 542 height 51
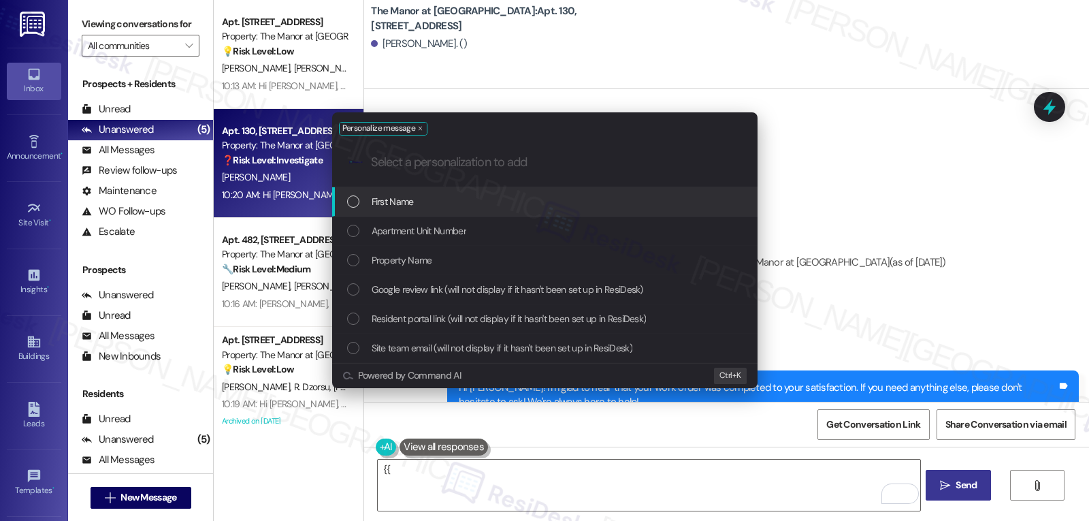
click at [428, 213] on div "First Name" at bounding box center [545, 201] width 426 height 29
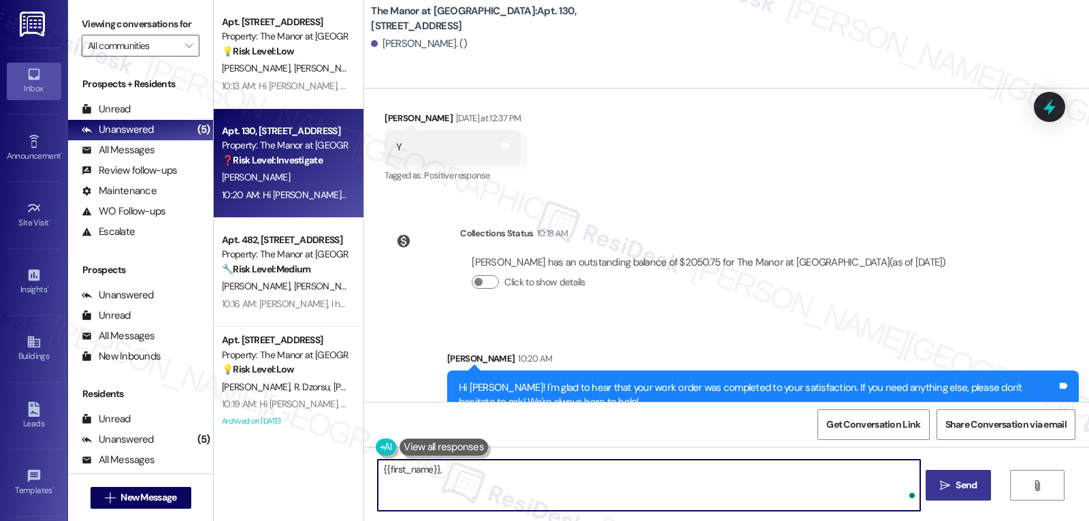
paste textarea "‘just want to ask, has {{property}} been everything you hoped for? I’d love to …"
type textarea "{{first_name}}, ‘just want to ask, has {{property}} been everything you hoped f…"
click at [972, 493] on button " Send" at bounding box center [959, 485] width 66 height 31
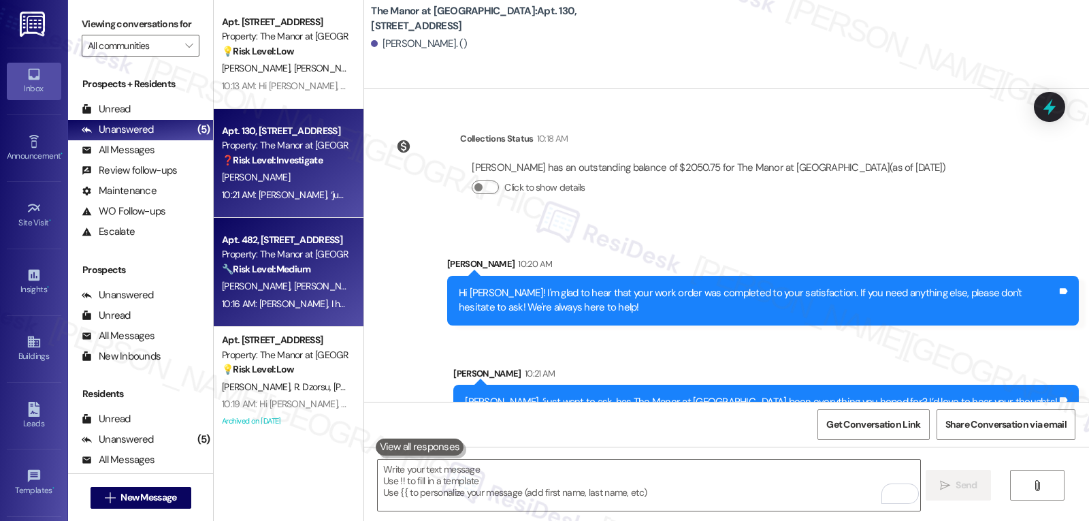
scroll to position [121, 0]
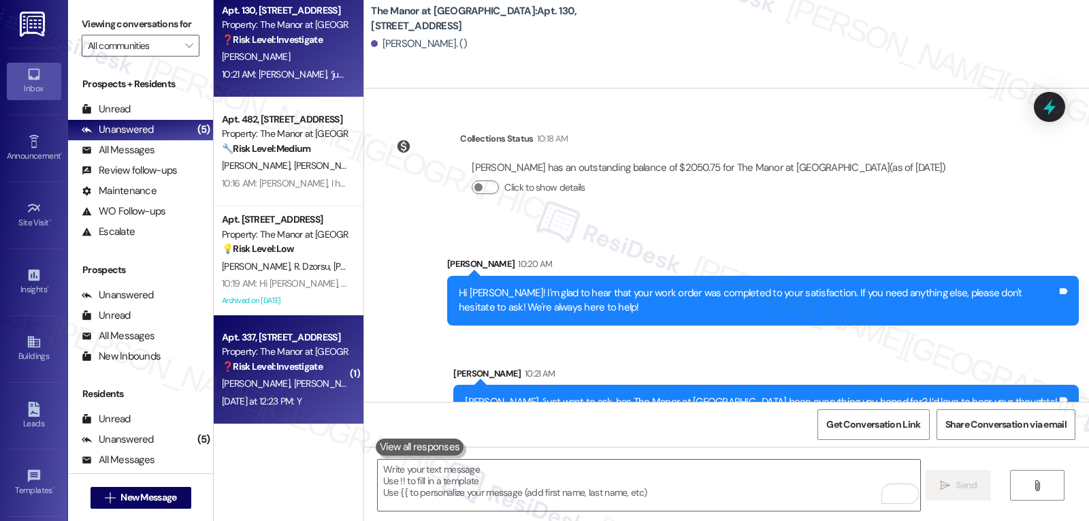
click at [319, 394] on div "Yesterday at 12:23 PM: Y Yesterday at 12:23 PM: Y" at bounding box center [285, 401] width 129 height 17
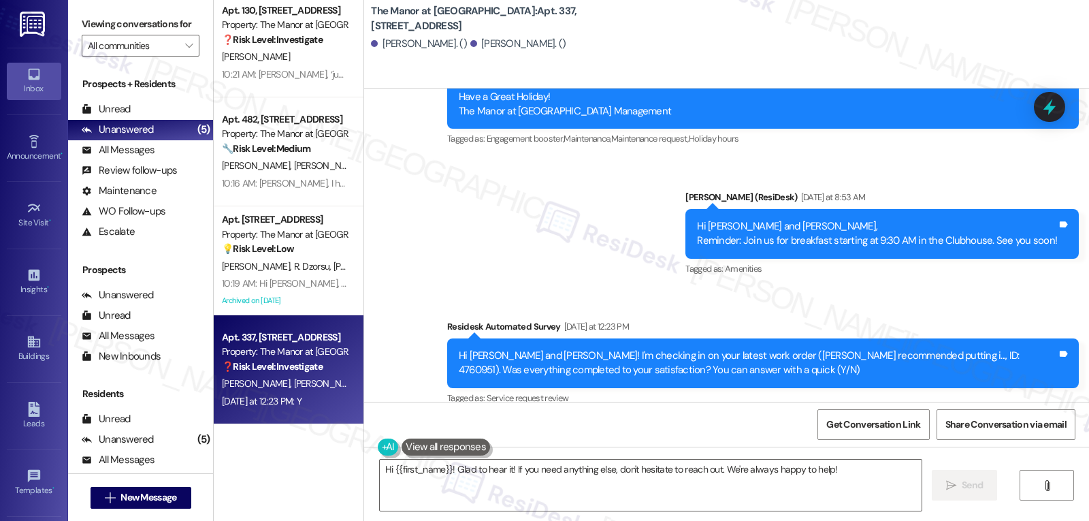
scroll to position [10941, 0]
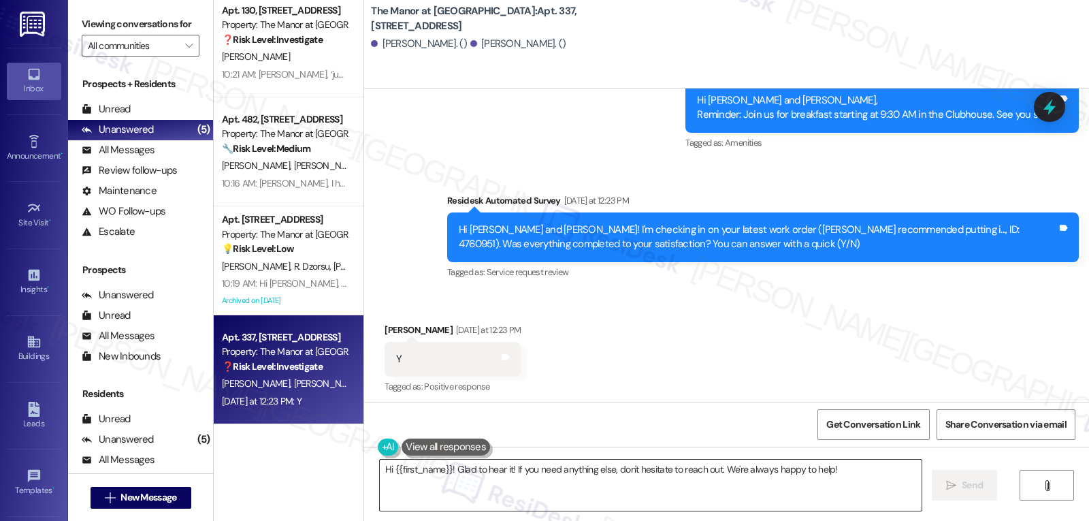
click at [827, 479] on textarea "Hi {{first_name}}! Glad to hear it! If you need anything else, don't hesitate t…" at bounding box center [651, 485] width 542 height 51
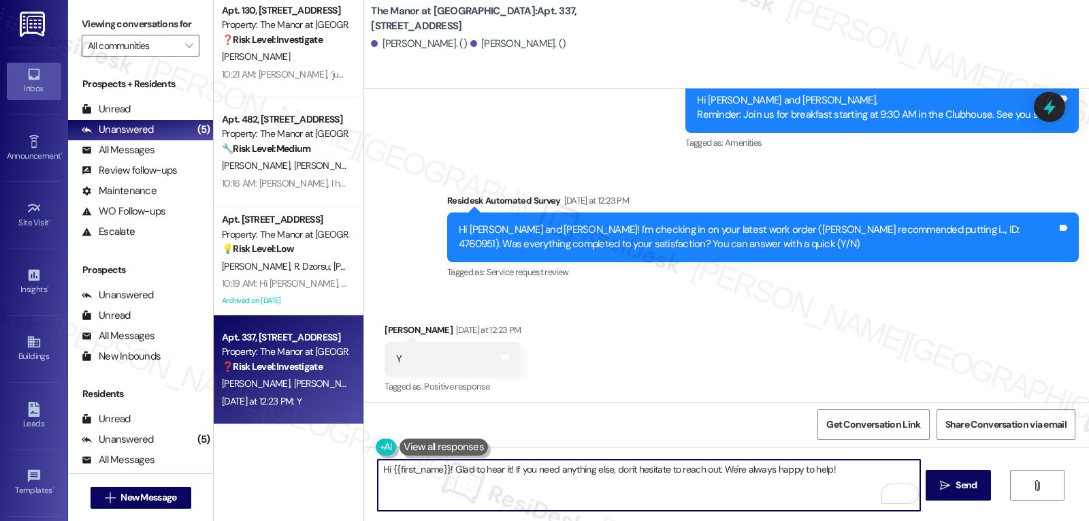
click at [498, 468] on textarea "Hi {{first_name}}! Glad to hear it! If you need anything else, don't hesitate t…" at bounding box center [649, 485] width 542 height 51
click at [614, 492] on textarea "Hi {{first_name}}! Glad to hear ! If you need anything else, don't hesitate to …" at bounding box center [649, 485] width 542 height 51
paste textarea "Thanks for the update, {{first_name}}! I’m glad everything was resolved to your…"
drag, startPoint x: 463, startPoint y: 471, endPoint x: 522, endPoint y: 471, distance: 59.2
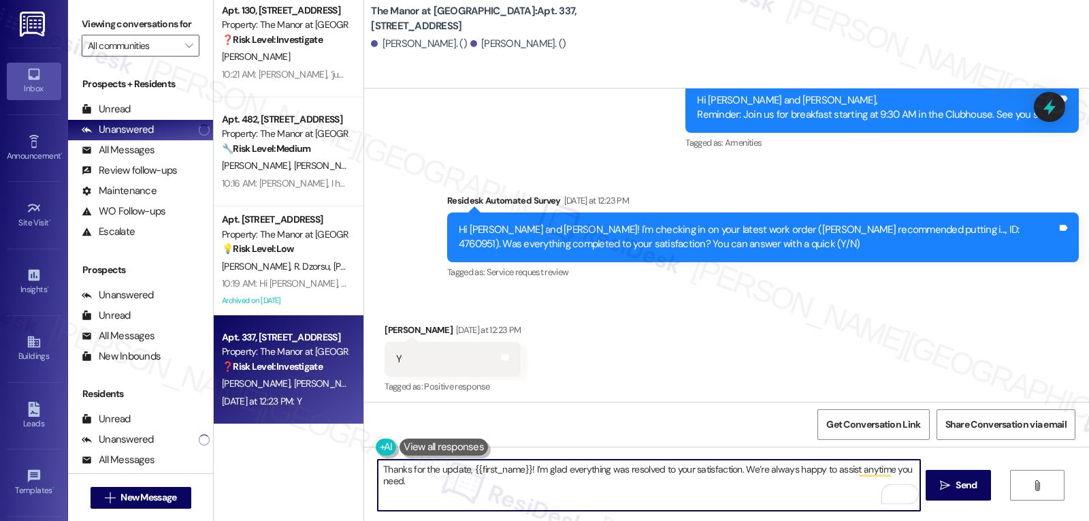
click at [522, 471] on textarea "Thanks for the update, {{first_name}}! I’m glad everything was resolved to your…" at bounding box center [649, 485] width 542 height 51
click at [902, 474] on textarea "Thanks for the update, Corey! I’m glad everything was resolved to your satisfac…" at bounding box center [649, 485] width 542 height 51
type textarea "Thanks for the update, Corey! I’m glad everything was resolved to your satisfac…"
click at [988, 481] on button " Send" at bounding box center [959, 485] width 66 height 31
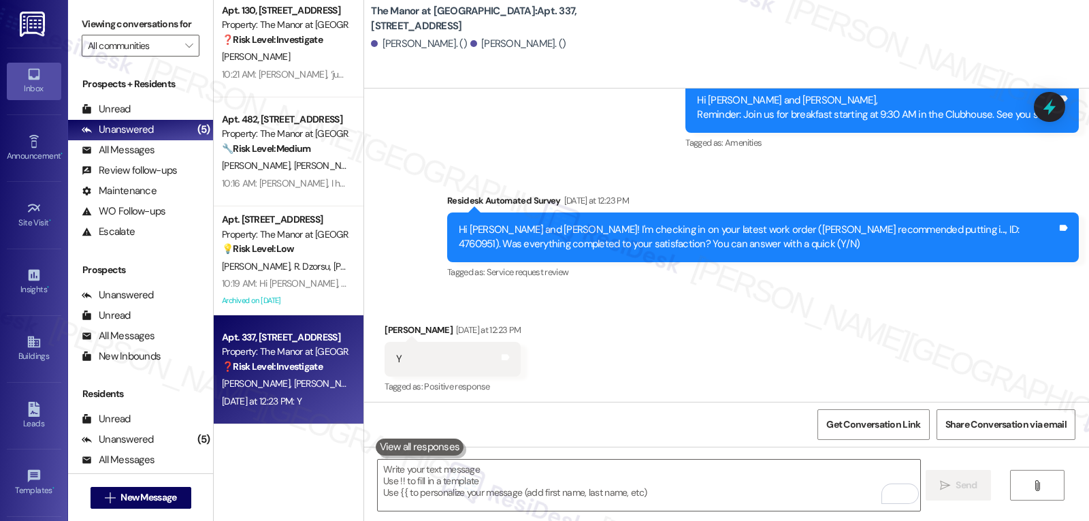
scroll to position [10815, 0]
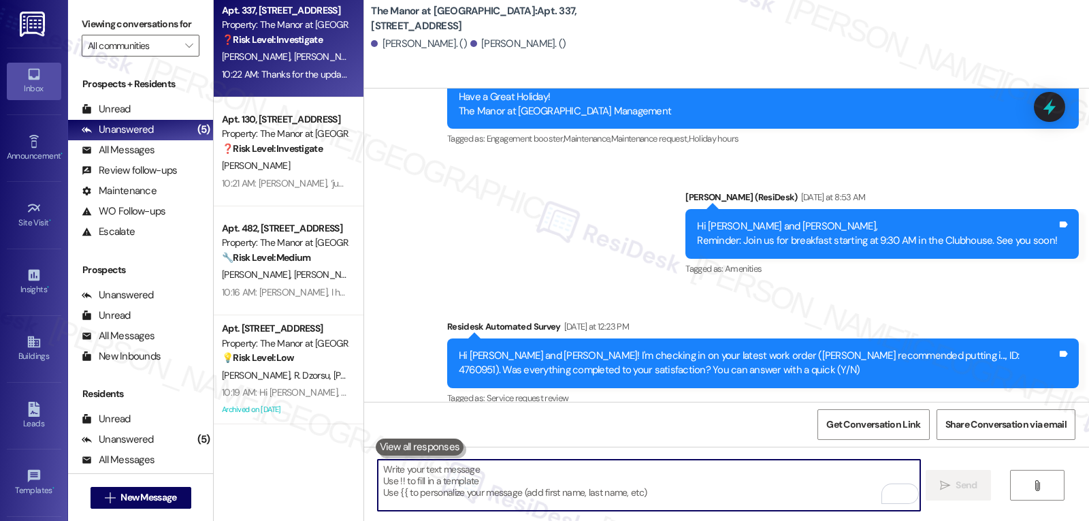
click at [548, 498] on textarea "To enrich screen reader interactions, please activate Accessibility in Grammarl…" at bounding box center [649, 485] width 542 height 51
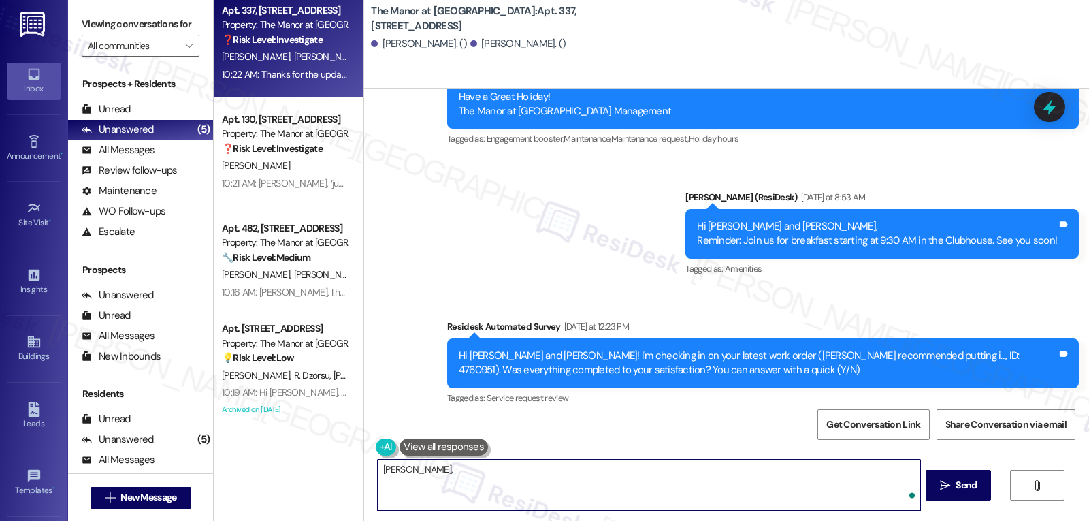
paste textarea "I hope you’re enjoying your time at {{property}}! Has it been meeting your expe…"
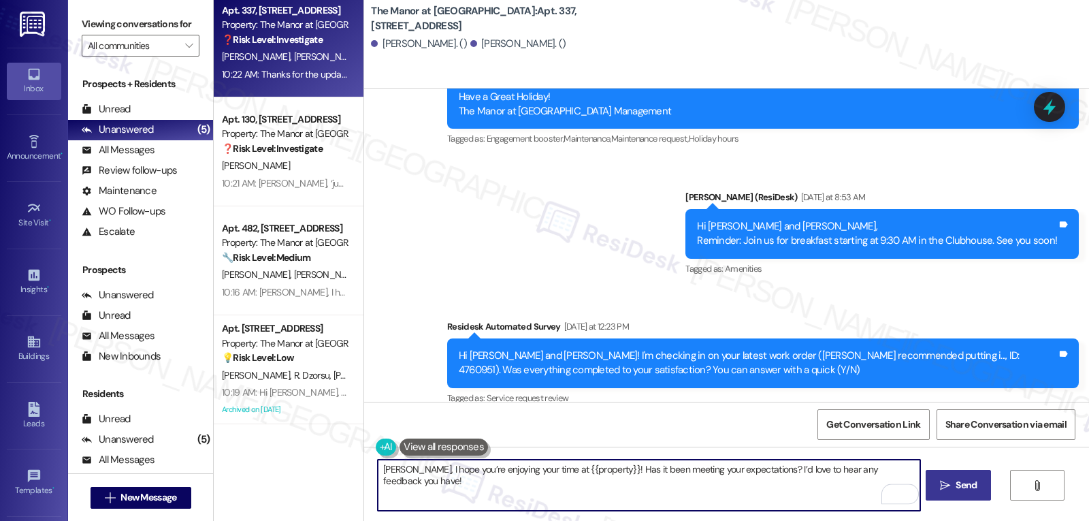
type textarea "Corey, I hope you’re enjoying your time at {{property}}! Has it been meeting yo…"
click at [979, 490] on button " Send" at bounding box center [959, 485] width 66 height 31
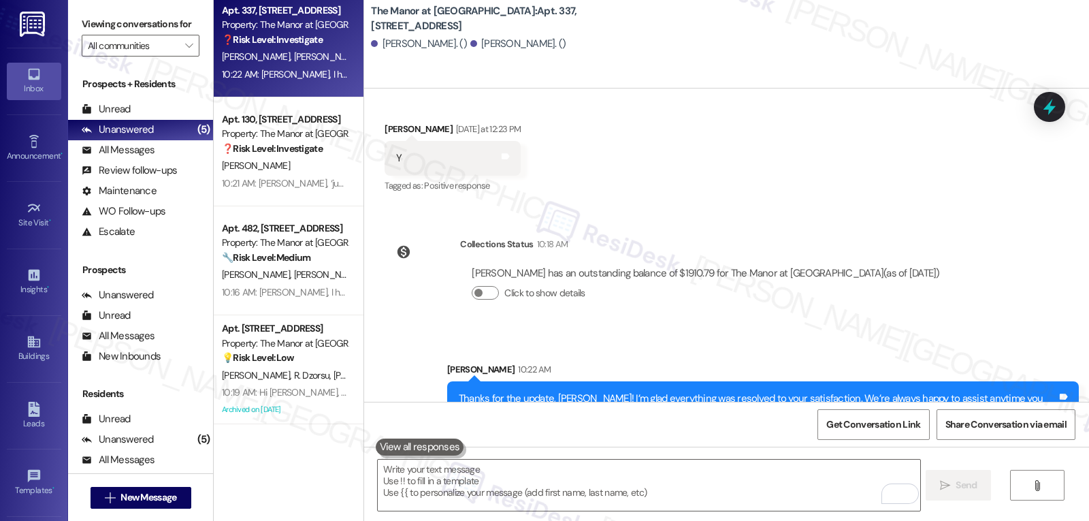
scroll to position [11145, 0]
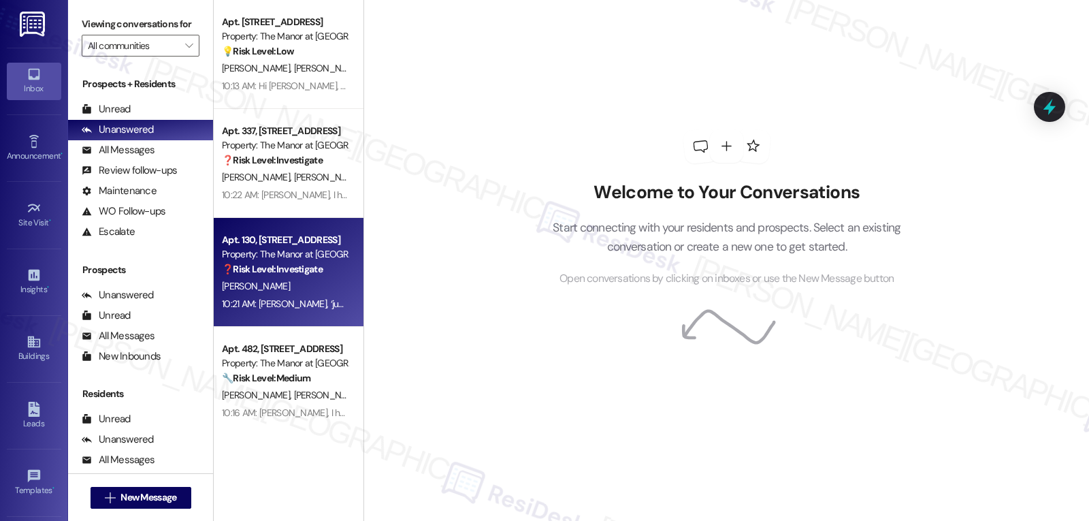
scroll to position [121, 0]
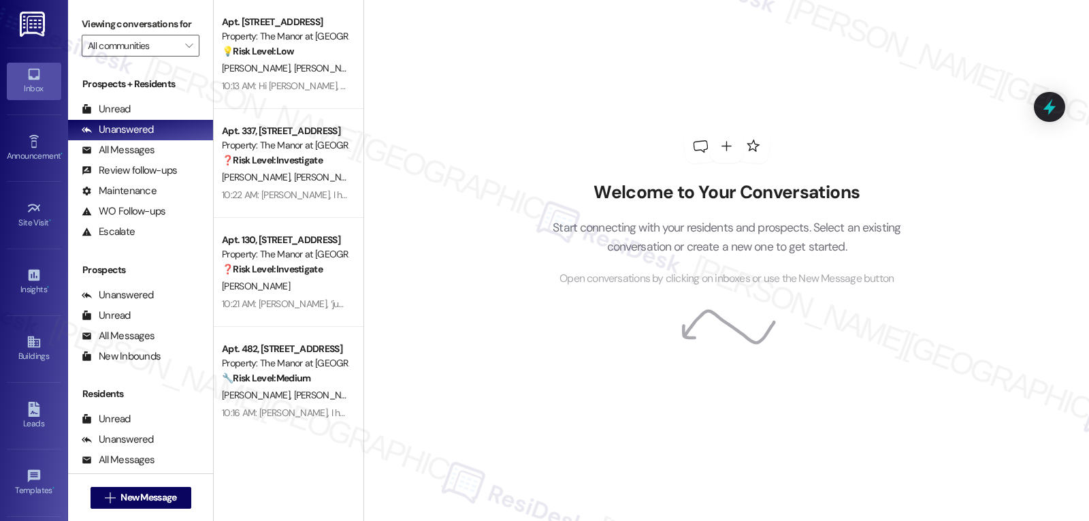
click at [240, 78] on div "10:13 AM: Hi Leigh Rose, thanks so much for your feedback! I’m sorry you couldn…" at bounding box center [285, 86] width 129 height 17
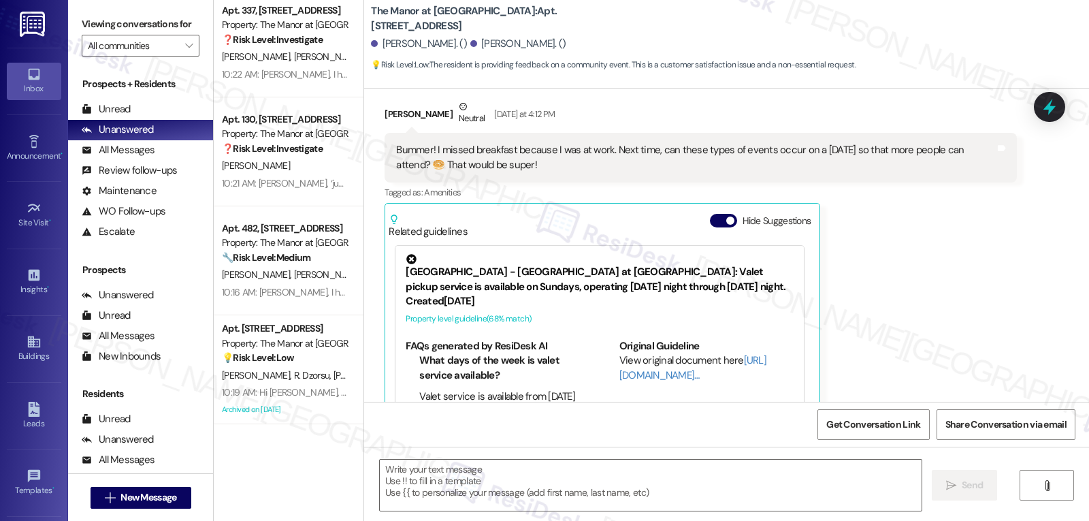
scroll to position [1513, 0]
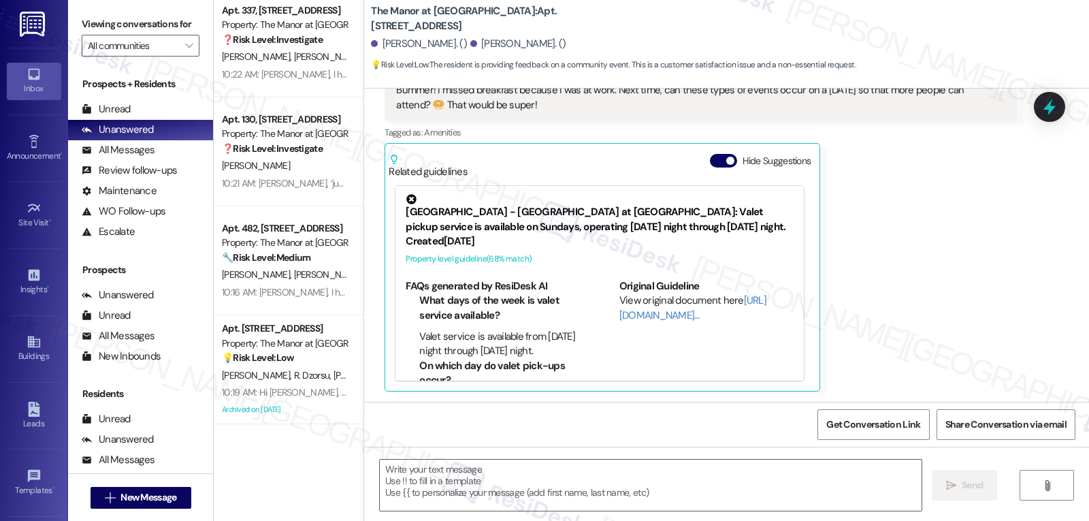
type textarea "Fetching suggested responses. Please feel free to read through the conversation…"
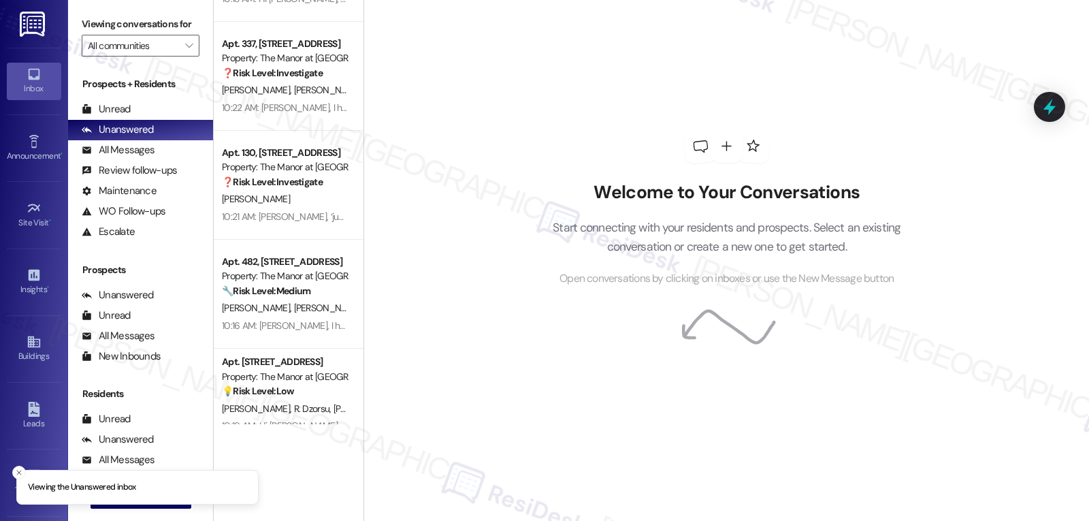
scroll to position [121, 0]
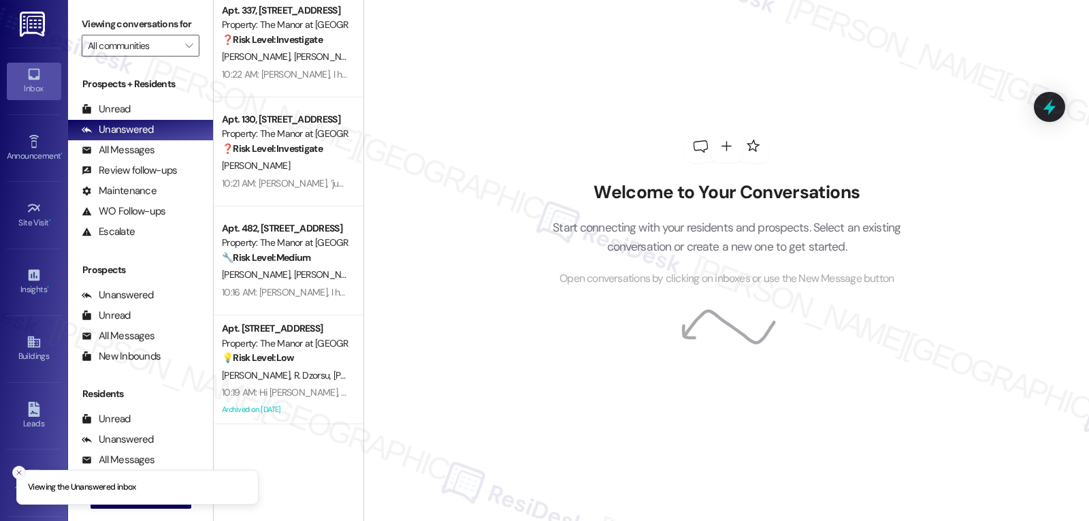
click at [16, 475] on icon "Close toast" at bounding box center [19, 472] width 8 height 8
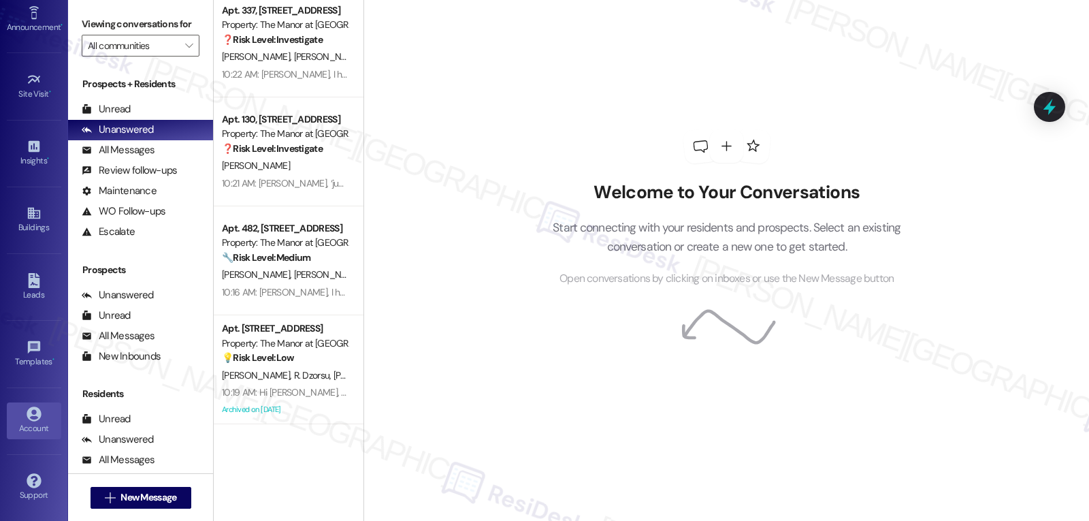
click at [15, 430] on div "Account" at bounding box center [34, 428] width 68 height 14
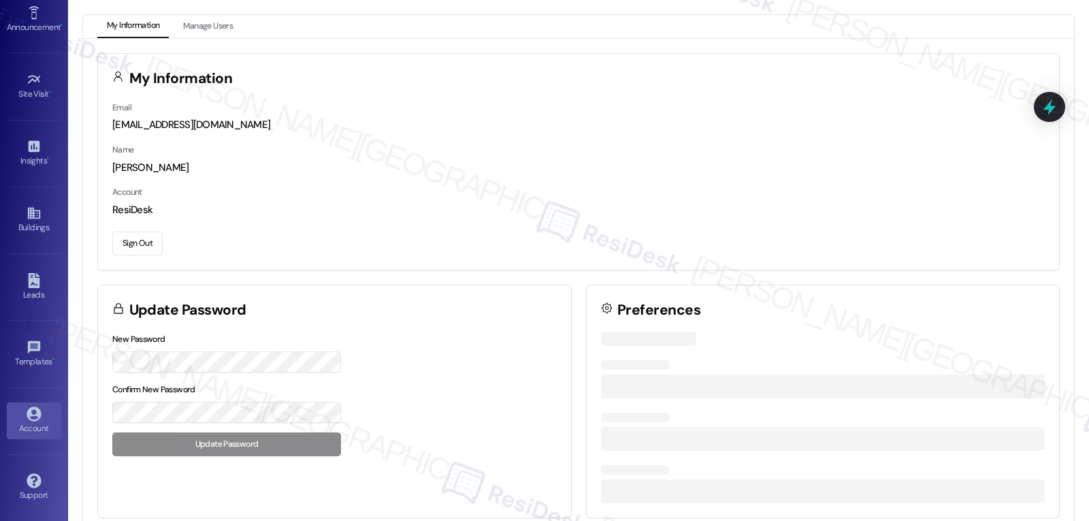
click at [151, 251] on button "Sign Out" at bounding box center [137, 244] width 50 height 24
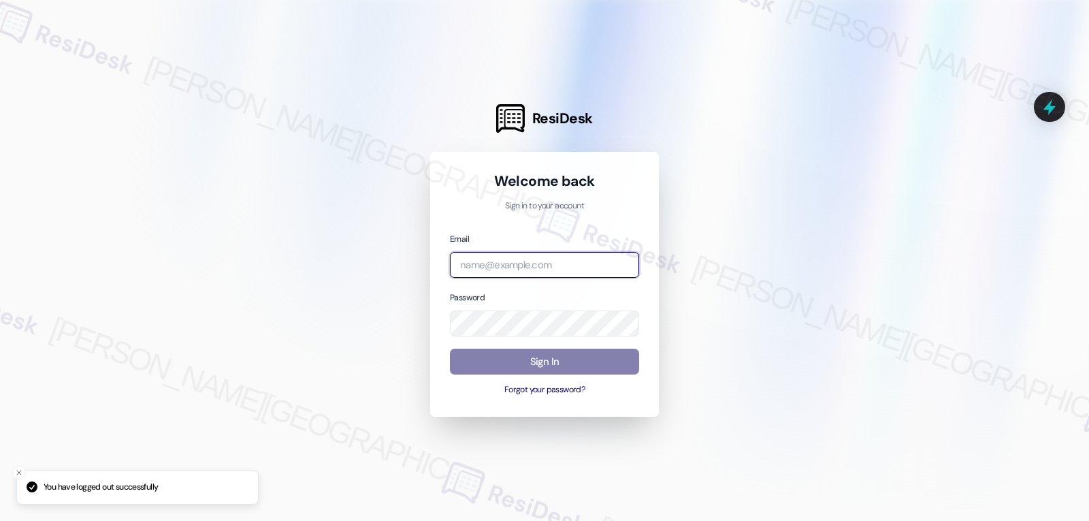
click at [511, 270] on input "email" at bounding box center [544, 265] width 189 height 27
click at [547, 270] on input "email" at bounding box center [544, 265] width 189 height 27
paste input "automated-surveys-archway_equities-jomar.punay@archway_[DOMAIN_NAME]"
type input "automated-surveys-archway_equities-jomar.punay@archway_[DOMAIN_NAME]"
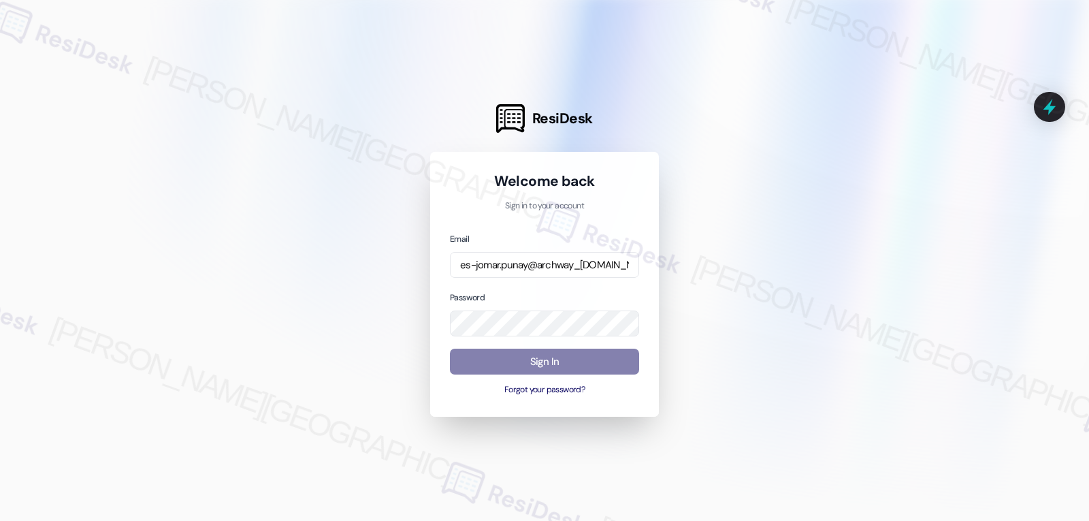
scroll to position [0, 0]
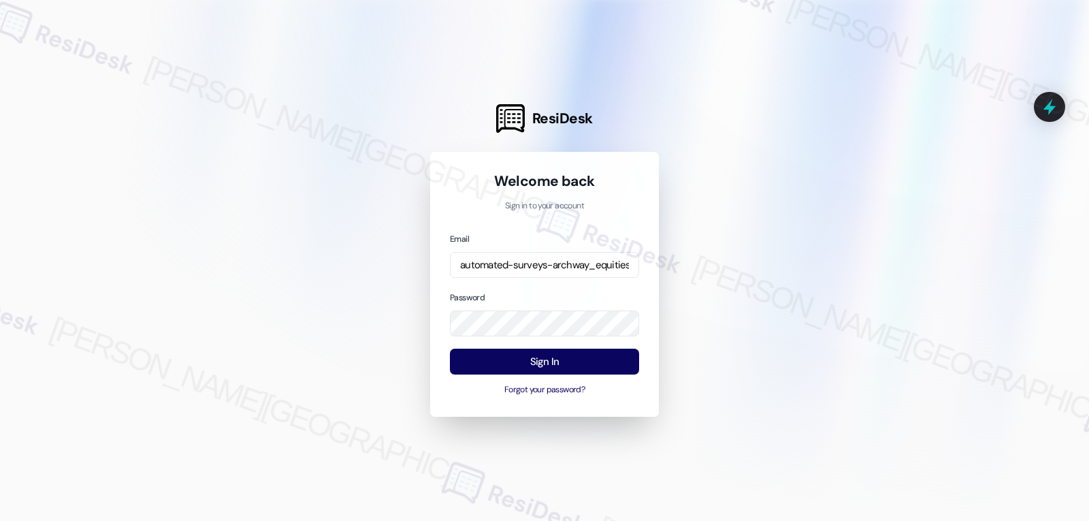
click at [360, 308] on div at bounding box center [544, 260] width 1089 height 521
click at [562, 359] on button "Sign In" at bounding box center [544, 362] width 189 height 27
